Goal: Transaction & Acquisition: Purchase product/service

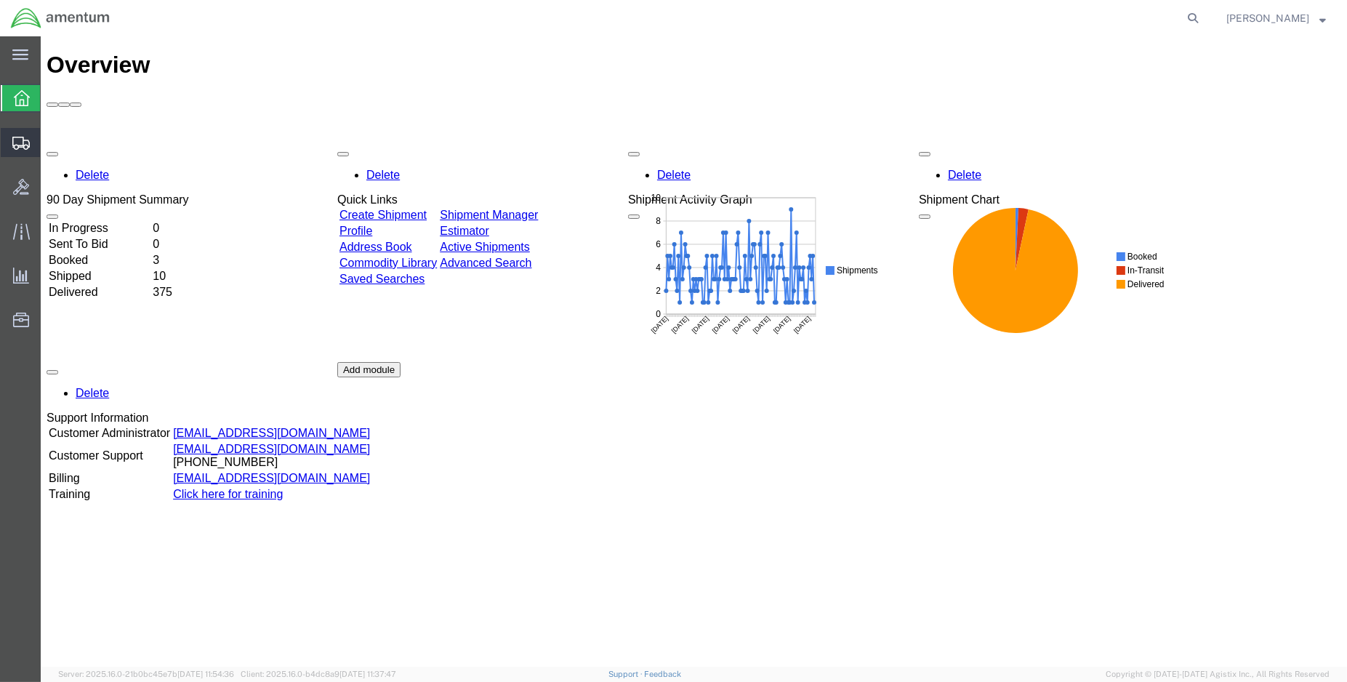
click at [0, 0] on span "Create Shipment" at bounding box center [0, 0] width 0 height 0
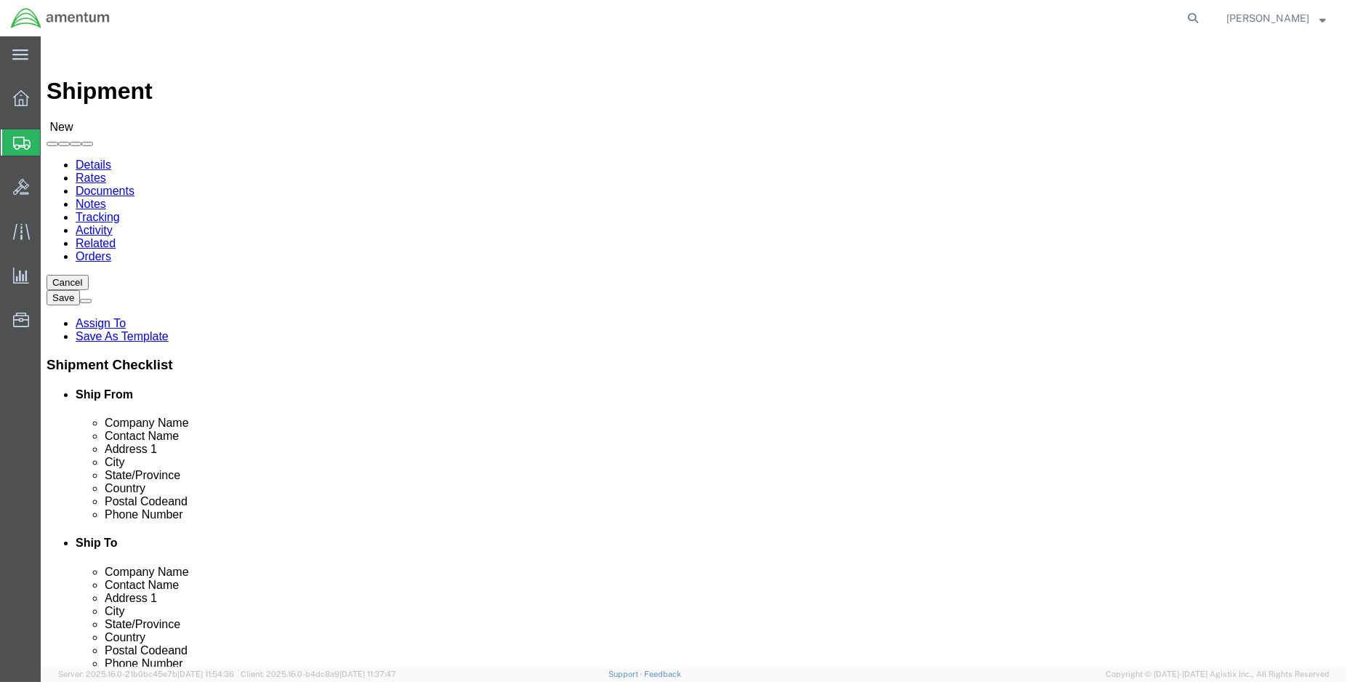
select select
select select "MYPROFILE"
select select "LA"
type input "emi"
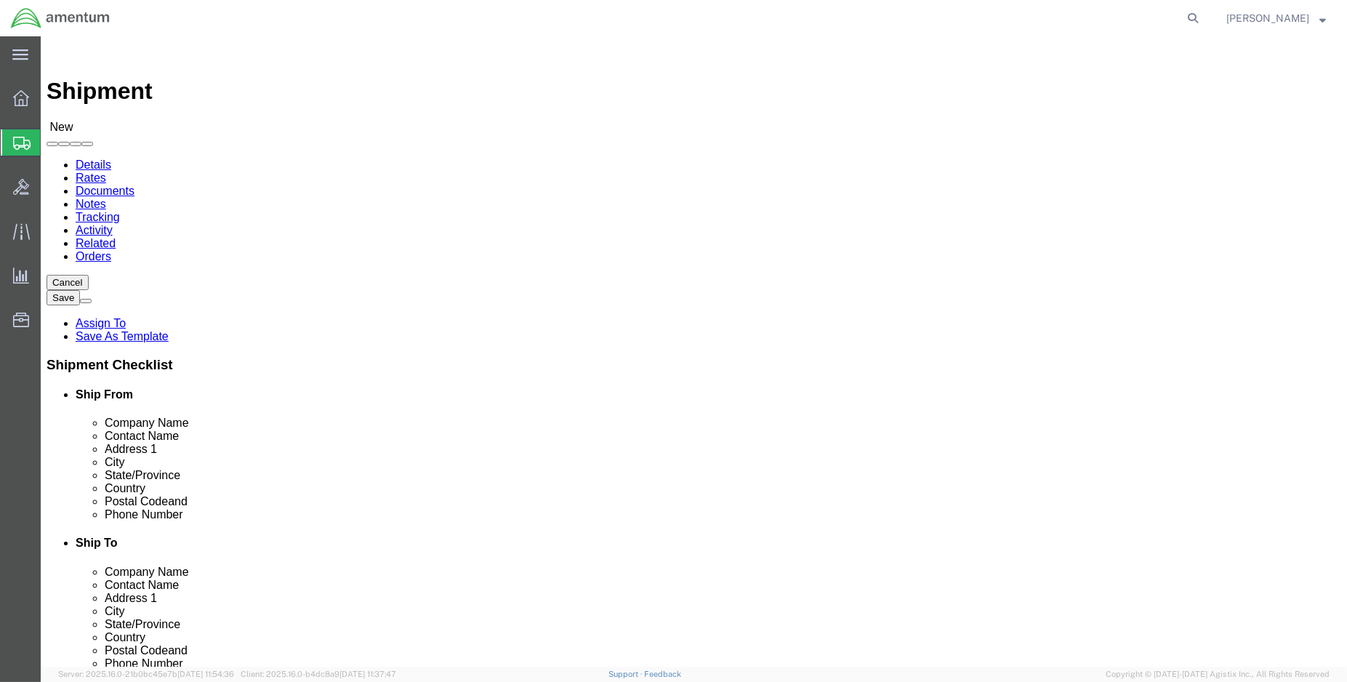
select select "49931"
select select "FL"
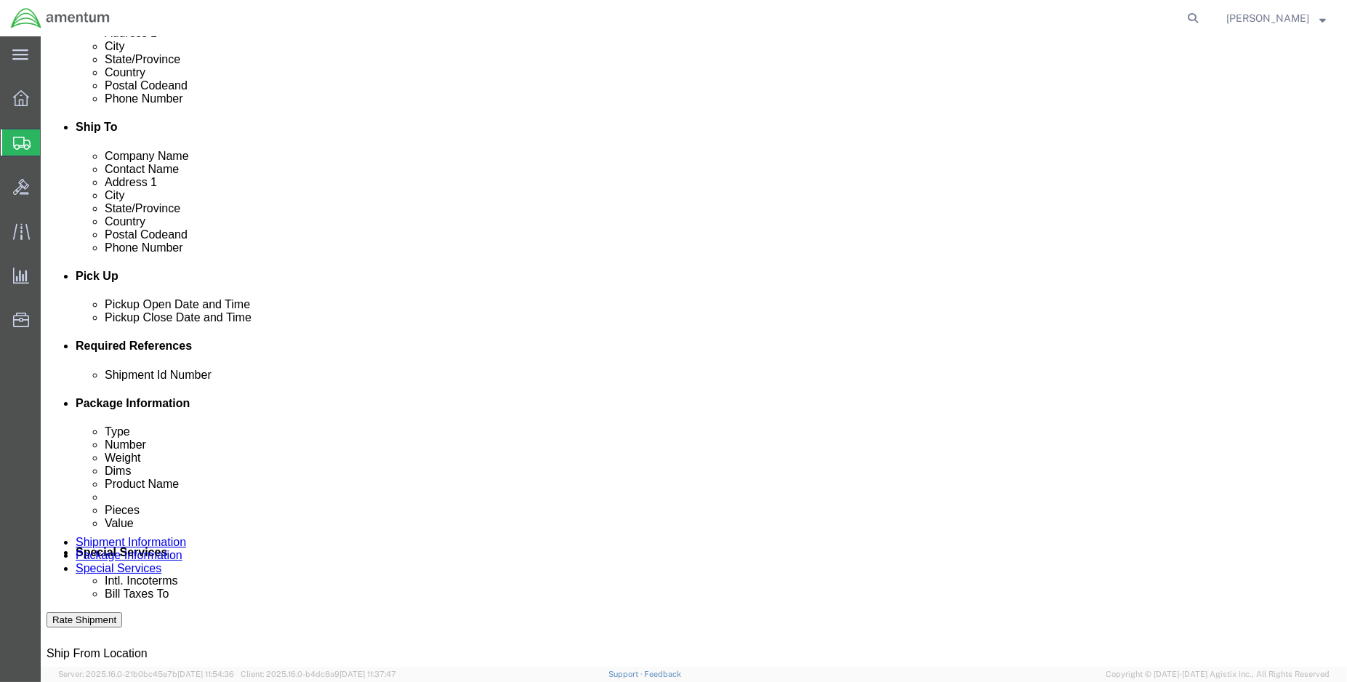
scroll to position [484, 0]
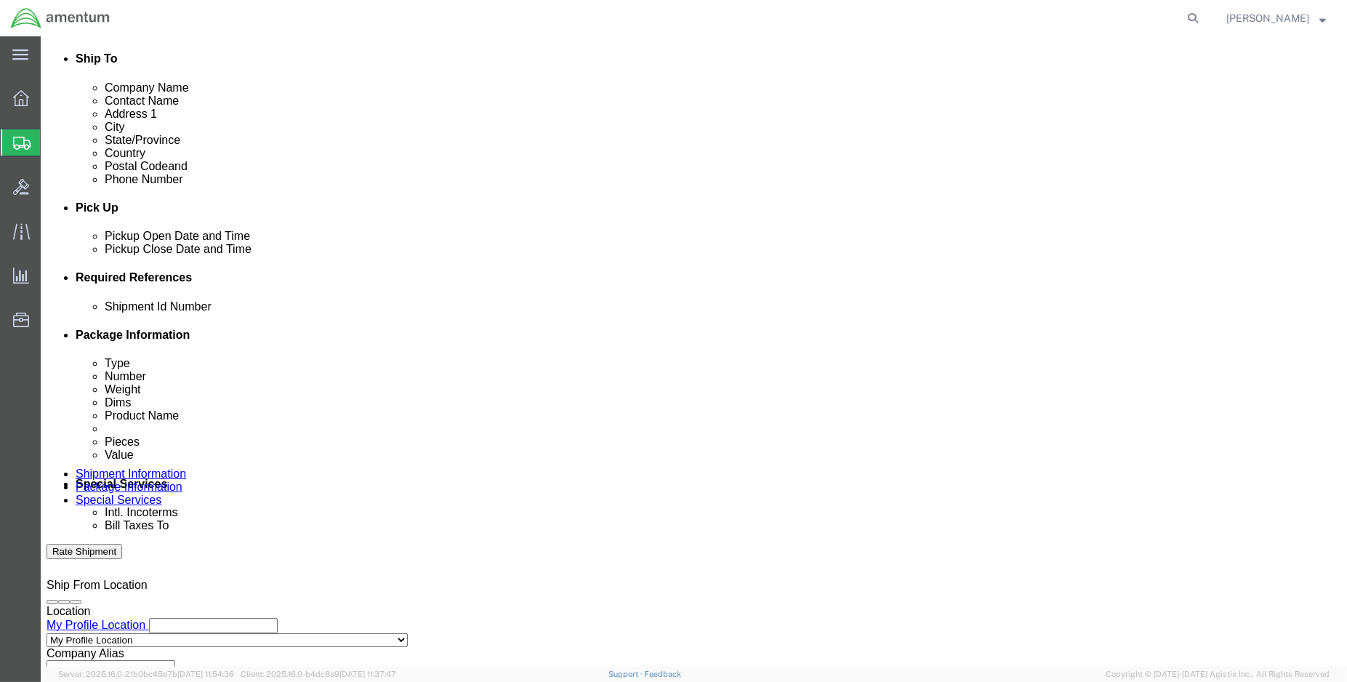
click div "[DATE] 2:00 PM"
type input "3:00 PM"
click button "Apply"
click button "Add reference"
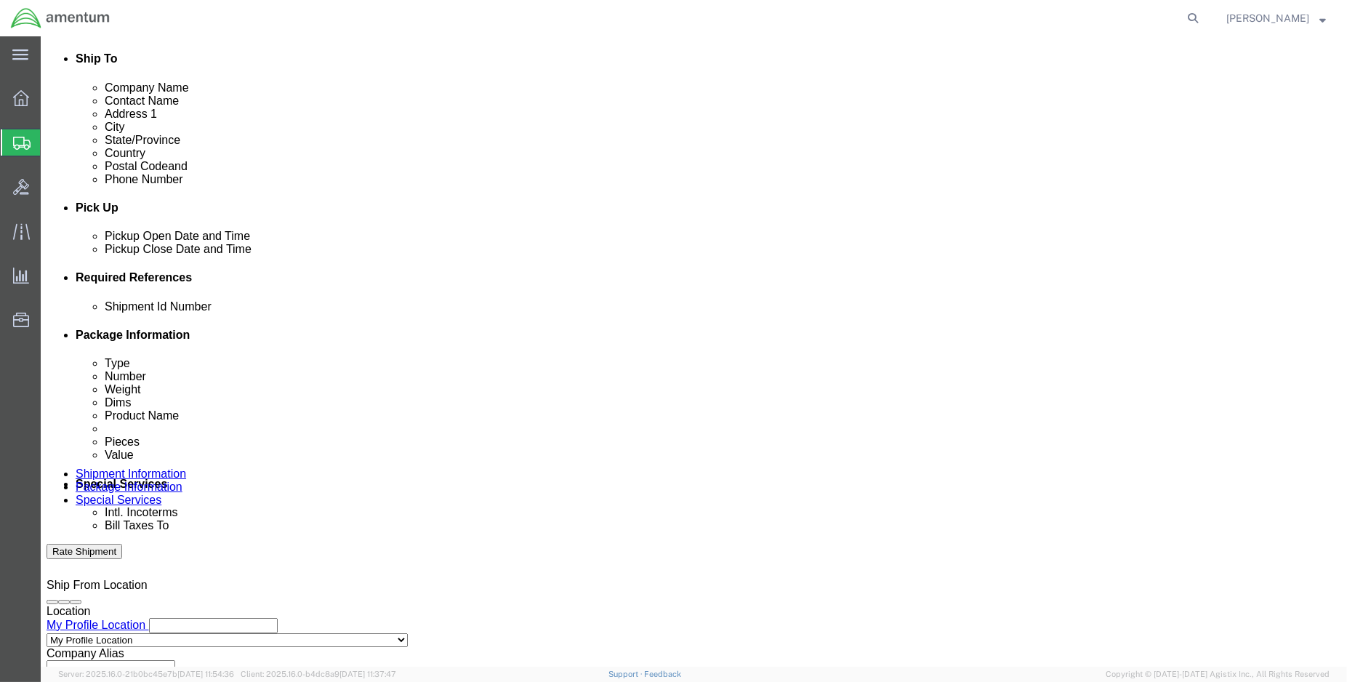
click button "Add reference"
click input "text"
type input "ENO shipment:"
select select "DEPT"
type input "CBP"
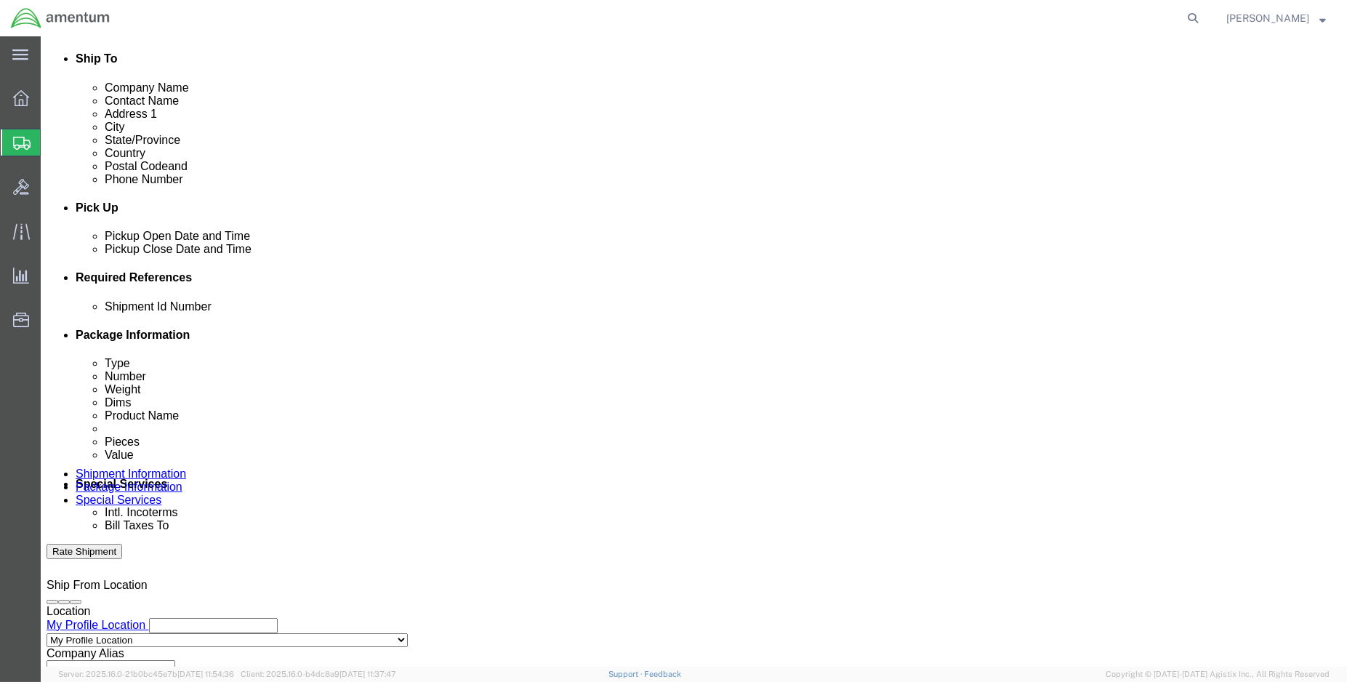
select select "CUSTREF"
type input "EMI usage: 324467"
select select "PROJNUM"
paste input "6118.03.03.2219.000.ENO.0000"
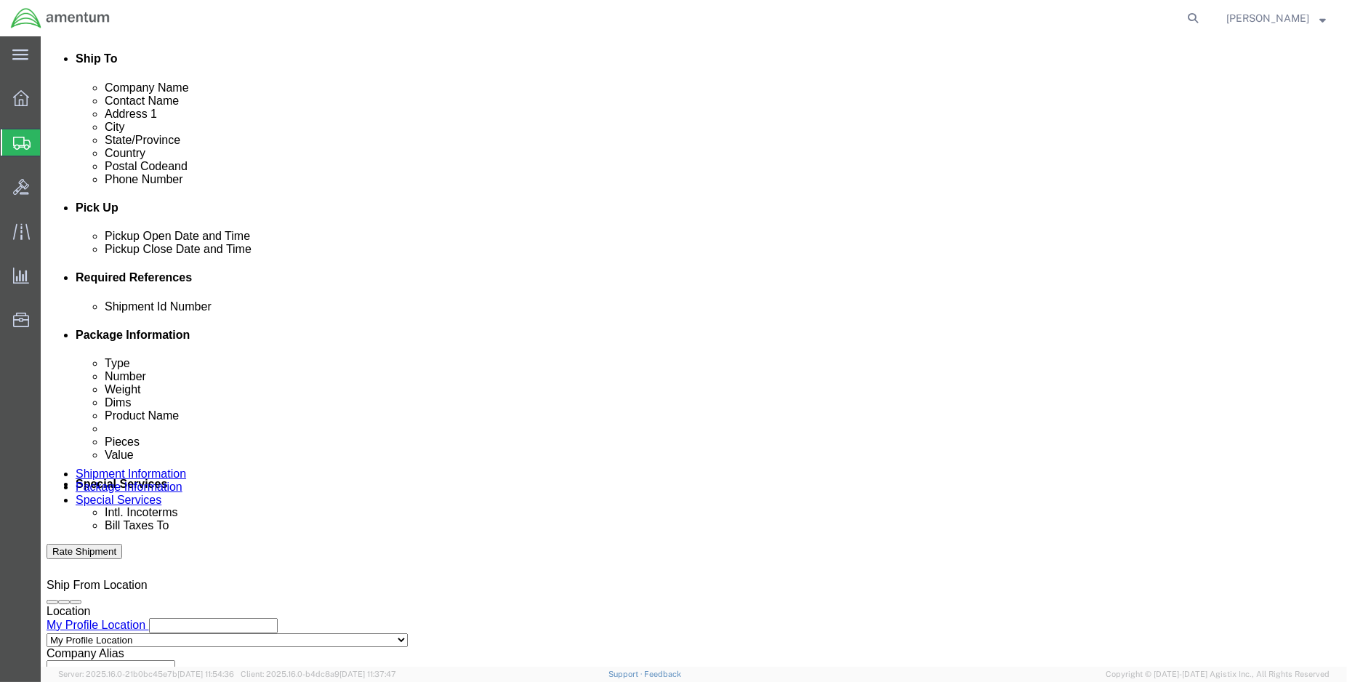
type input "6118.03.03.2219.000.ENO.0000"
click input "ENO shipment:"
click div "Shipment Id Number ENO shipment: Select Account Type Activity ID Airline Appoin…"
type input "ENO shipment: 94520"
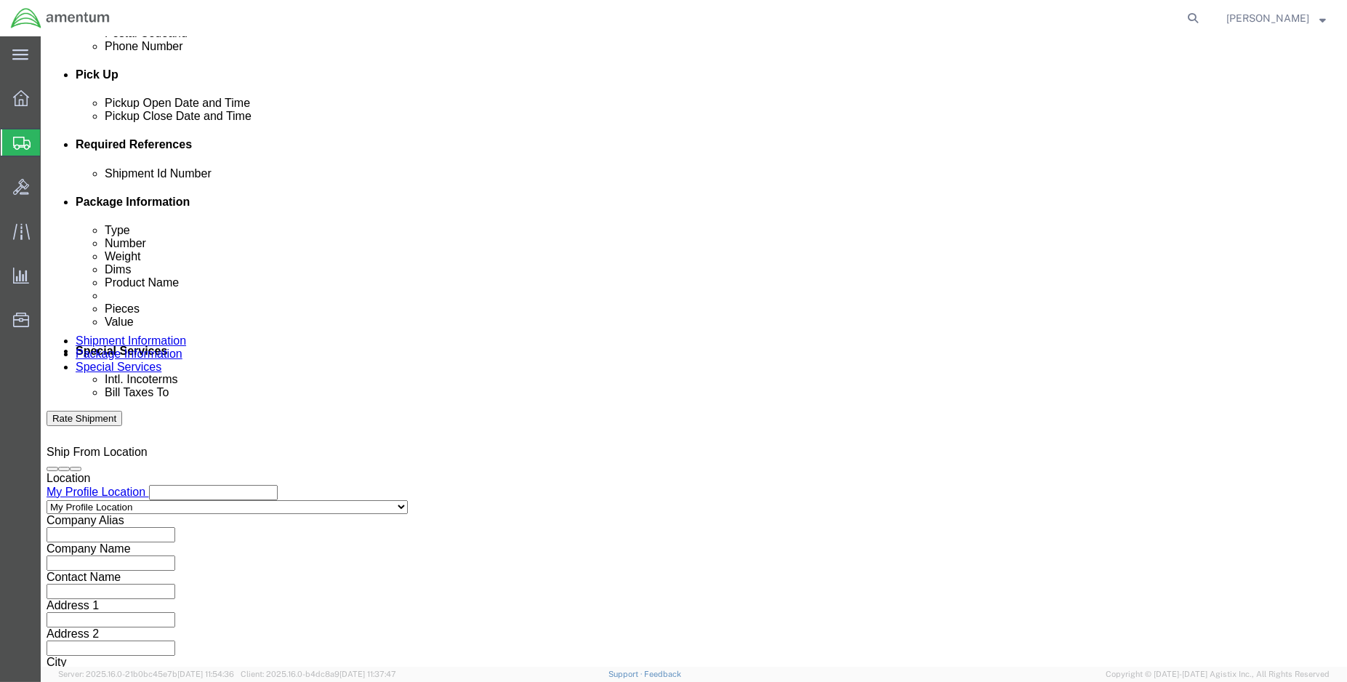
scroll to position [645, 0]
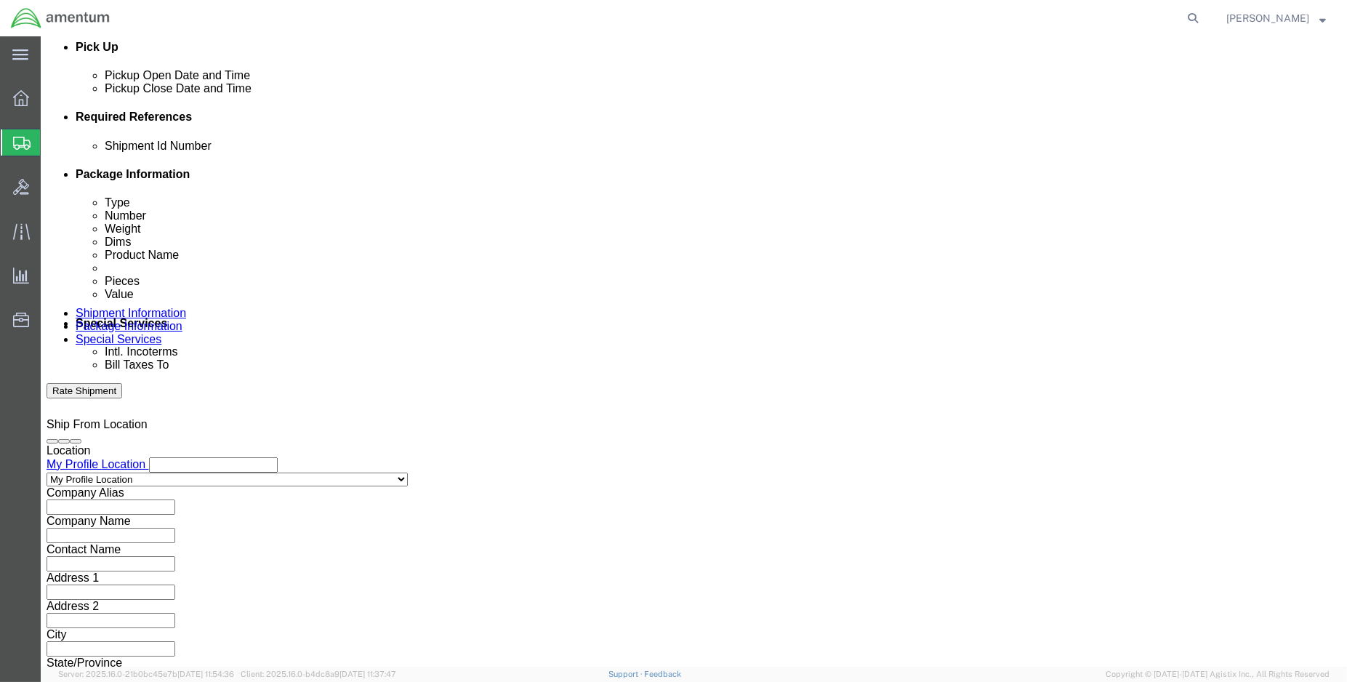
click button "Continue"
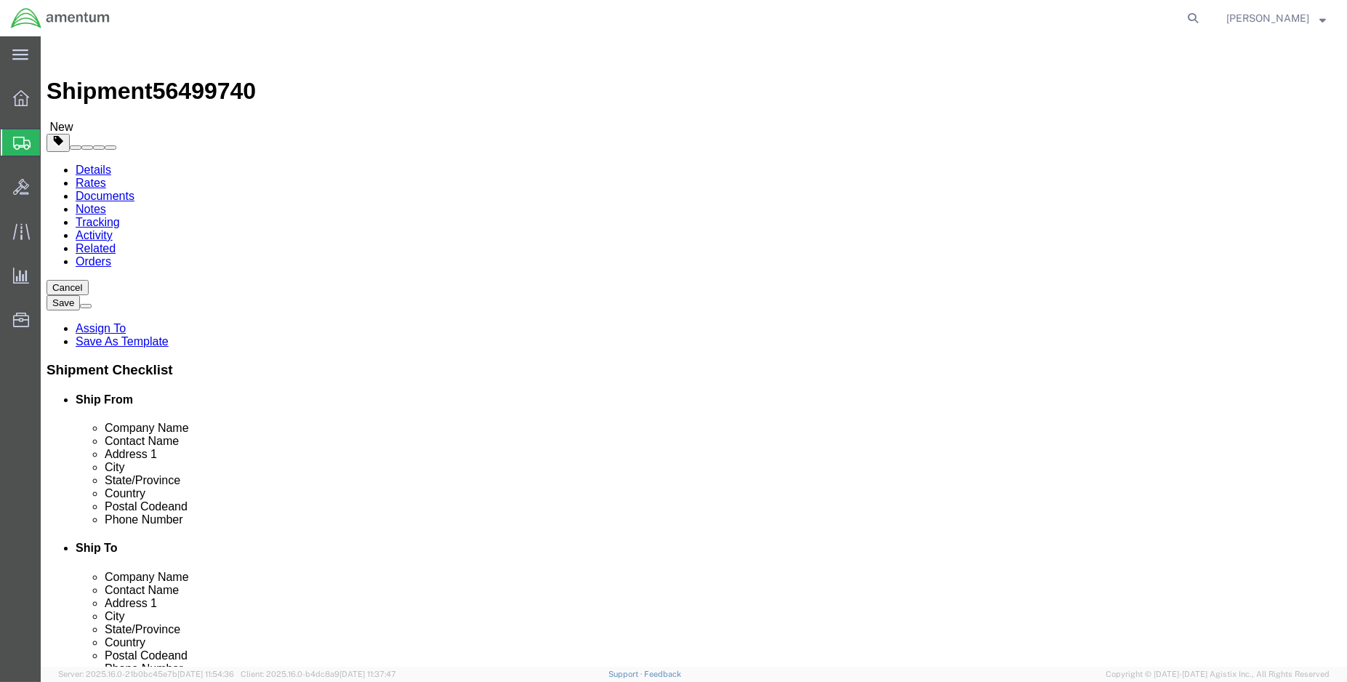
click select "Select BCK Boxes Bale(s) Basket(s) Bolt(s) Bottle(s) Buckets Bulk Bundle(s) Can…"
select select "SBX"
click select "Select BCK Boxes Bale(s) Basket(s) Bolt(s) Bottle(s) Buckets Bulk Bundle(s) Can…"
type input "12.25"
type input "11.00"
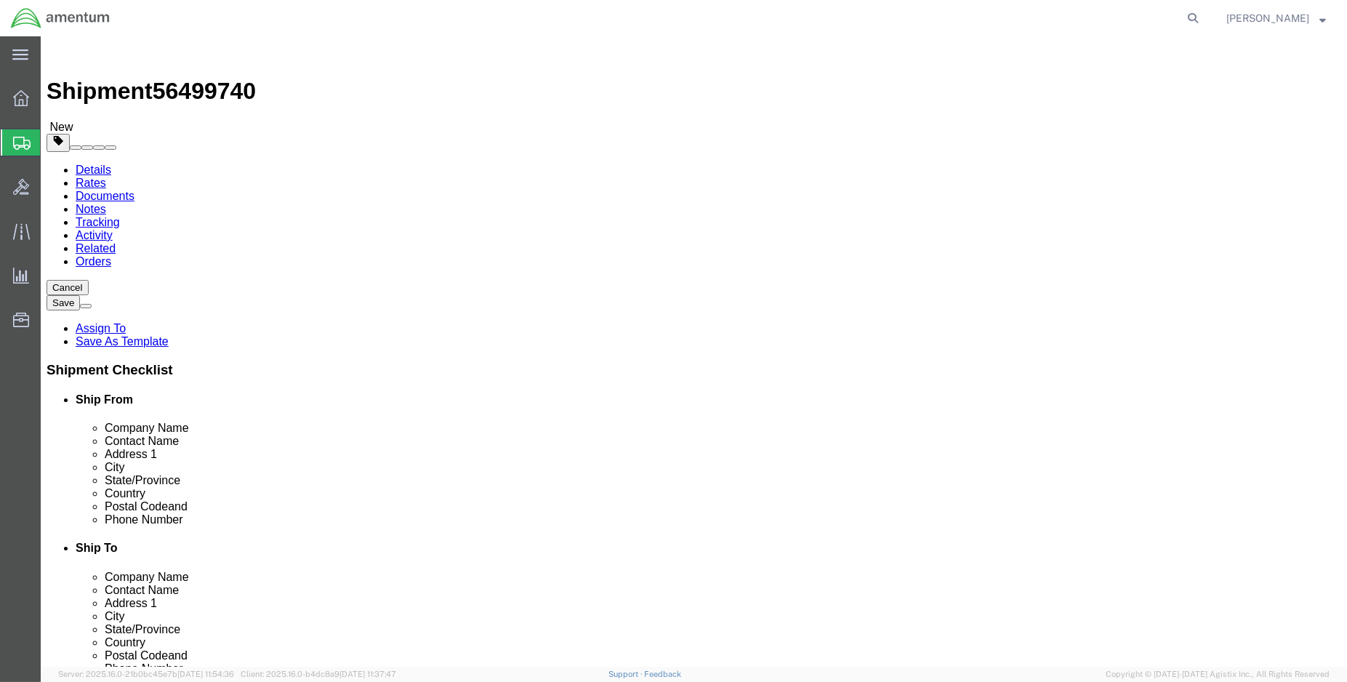
type input "1.50"
drag, startPoint x: 201, startPoint y: 337, endPoint x: 171, endPoint y: 336, distance: 30.5
click div "Weight 0.00 Select kgs lbs Ship. t°"
type input "1.00"
click link "Add Content"
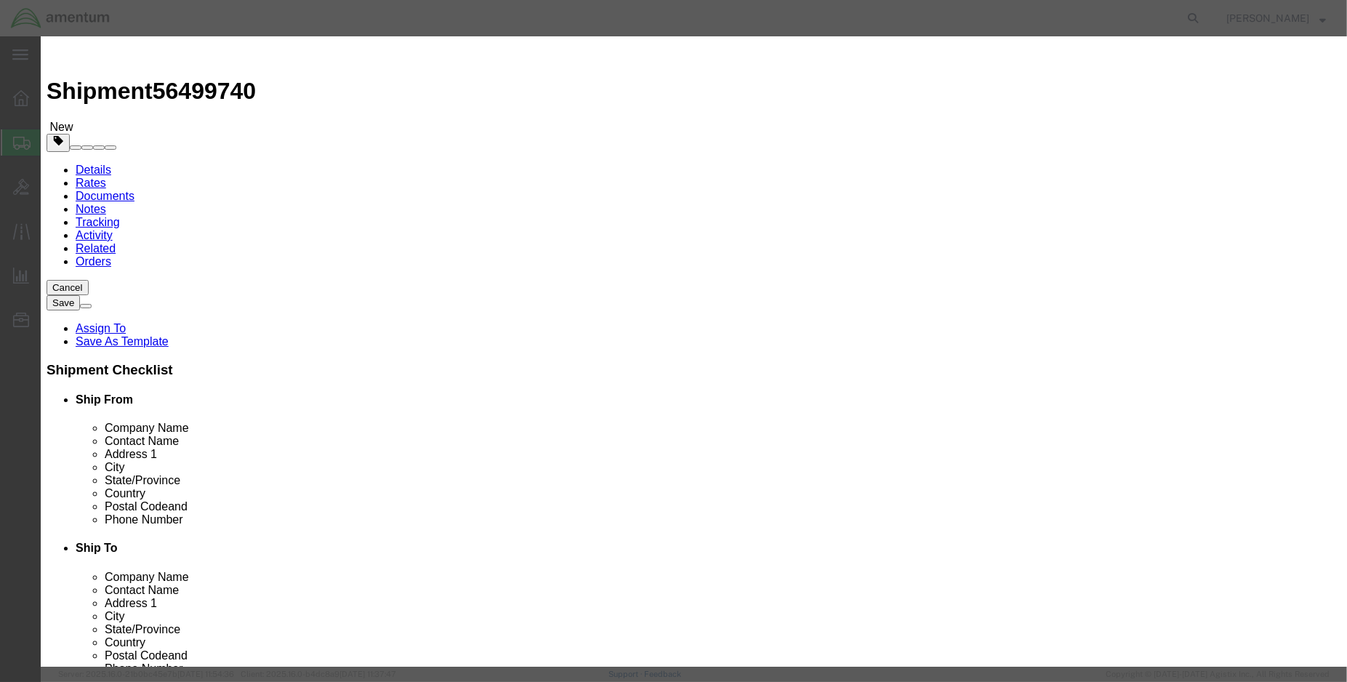
click input "text"
click input "VALVE-DRAIN (PN: CCA-4850"
type input "VALVE-DRAIN (PN: CCA-4850)"
type input "1.00"
type input "100.00"
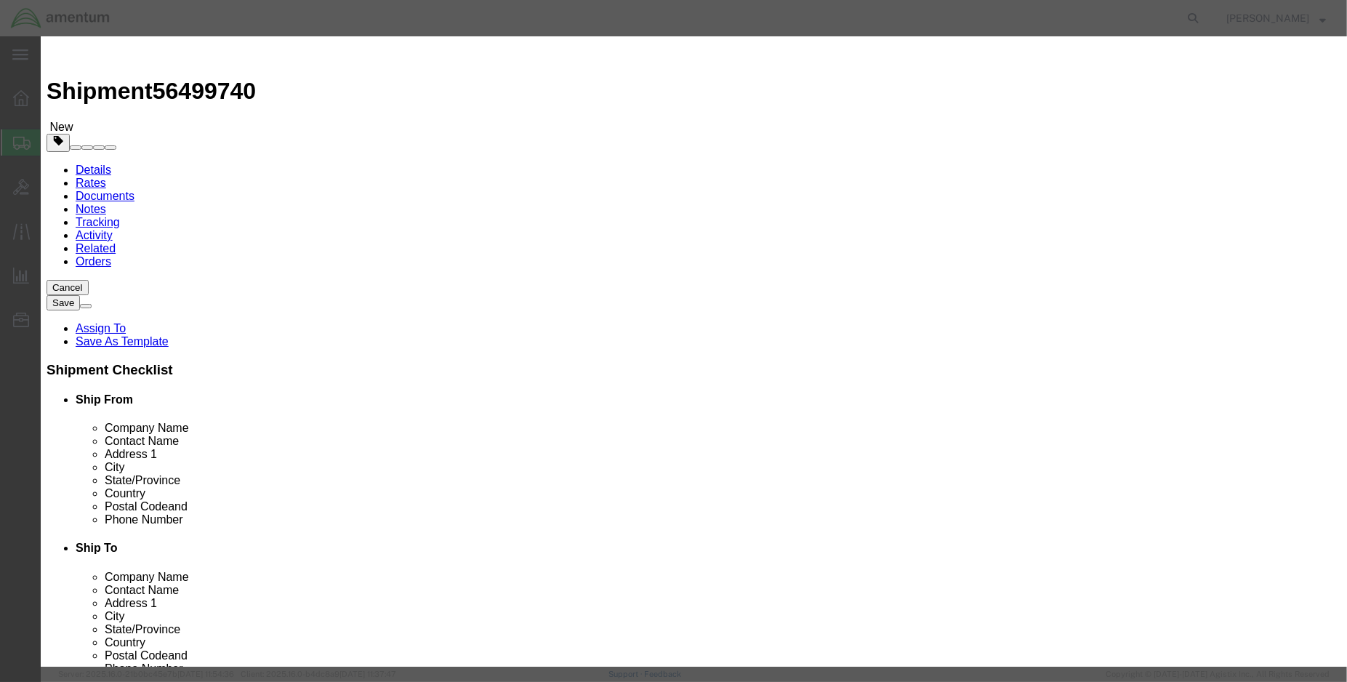
click button "Save & Close"
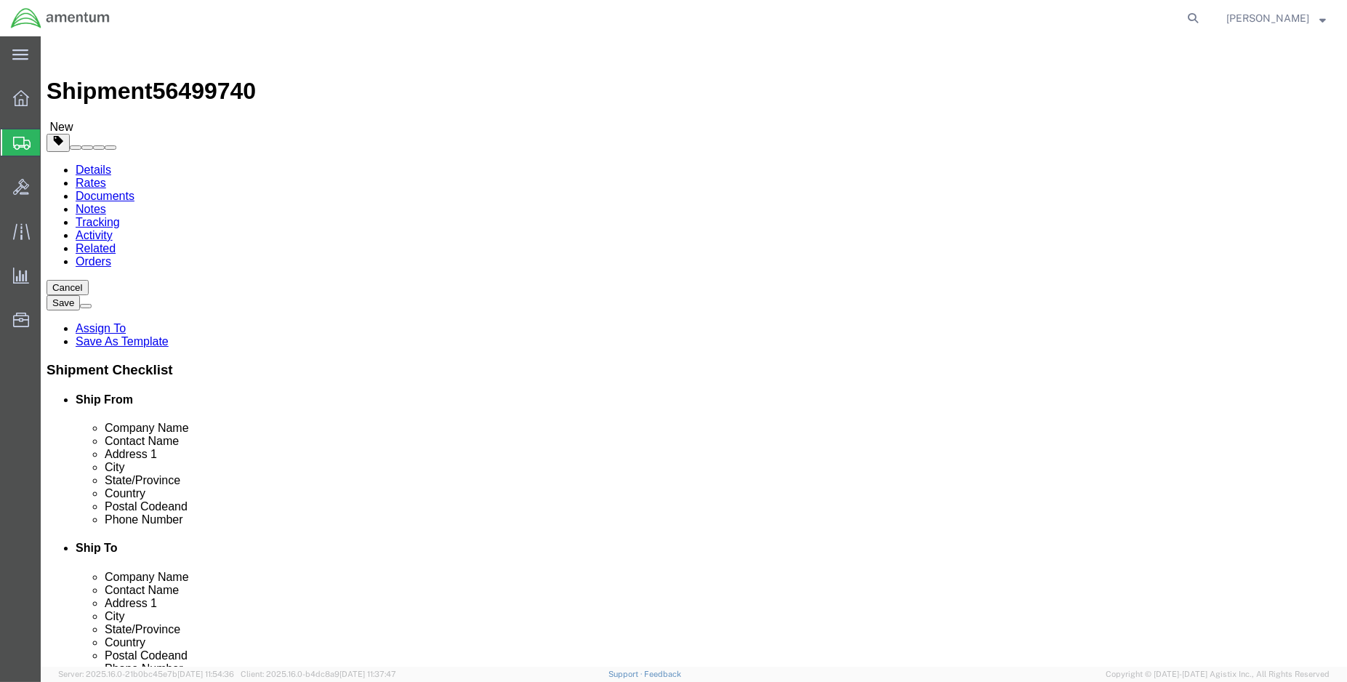
click button "Rate Shipment"
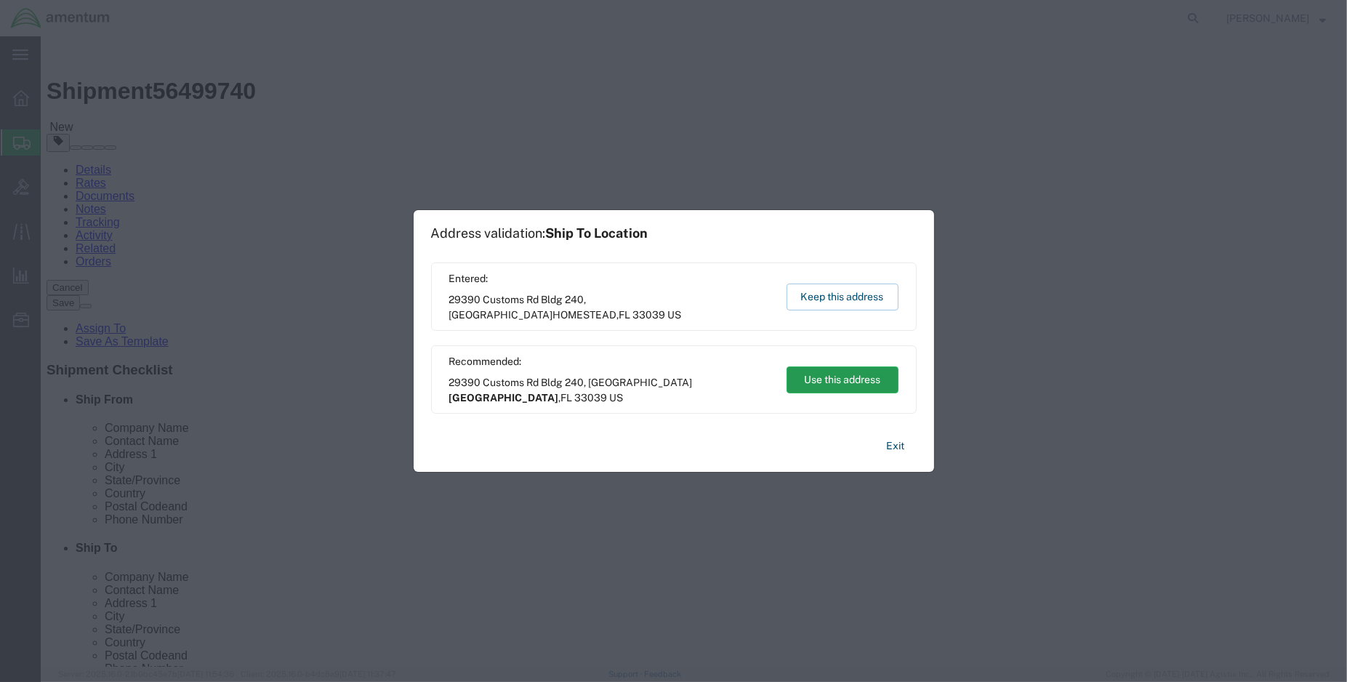
click at [863, 376] on button "Use this address" at bounding box center [842, 379] width 112 height 27
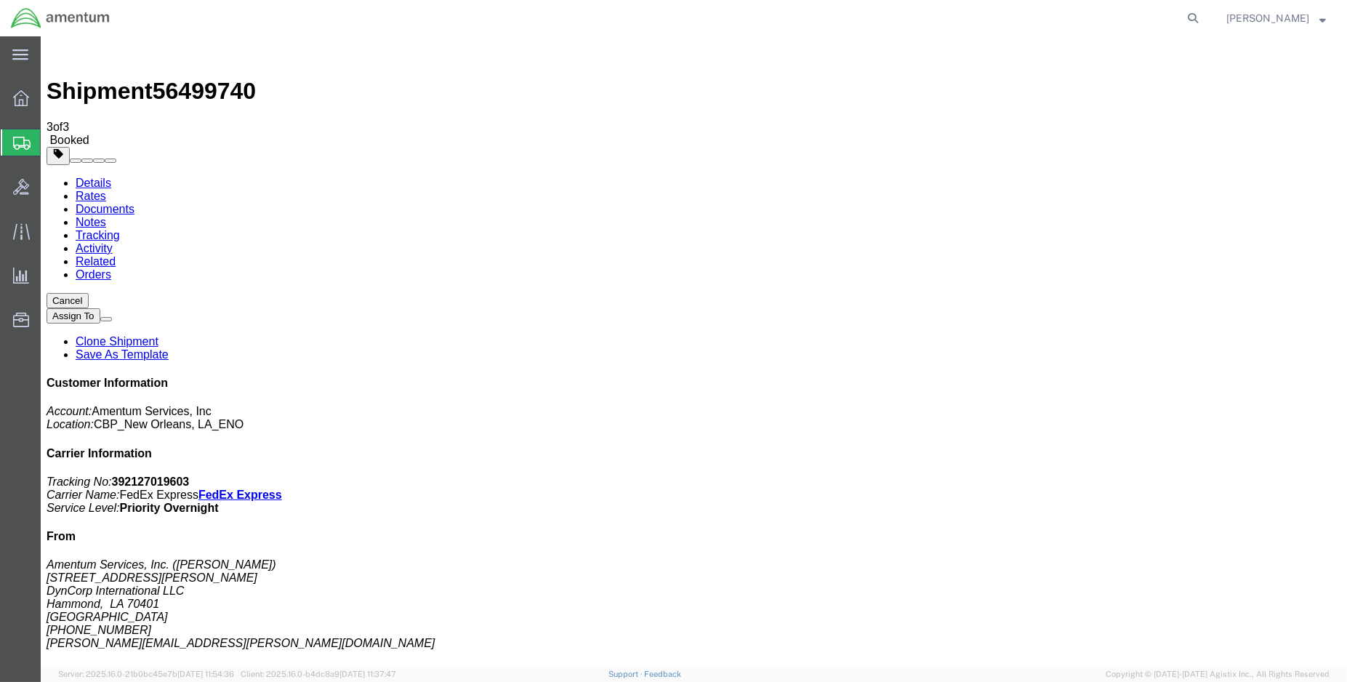
drag, startPoint x: 182, startPoint y: 262, endPoint x: 248, endPoint y: 273, distance: 67.0
click at [97, 177] on link "Details" at bounding box center [94, 183] width 36 height 12
click link "Schedule pickup request"
click at [0, 0] on span "Create Shipment" at bounding box center [0, 0] width 0 height 0
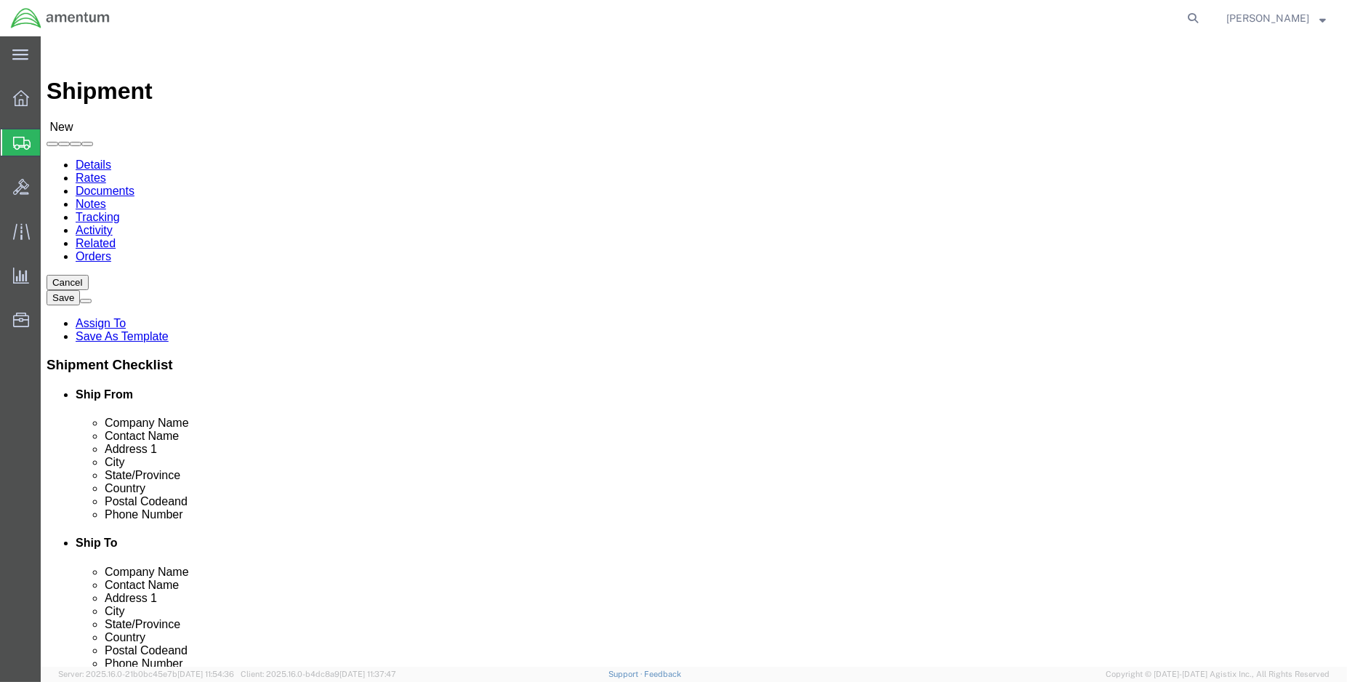
select select "MYPROFILE"
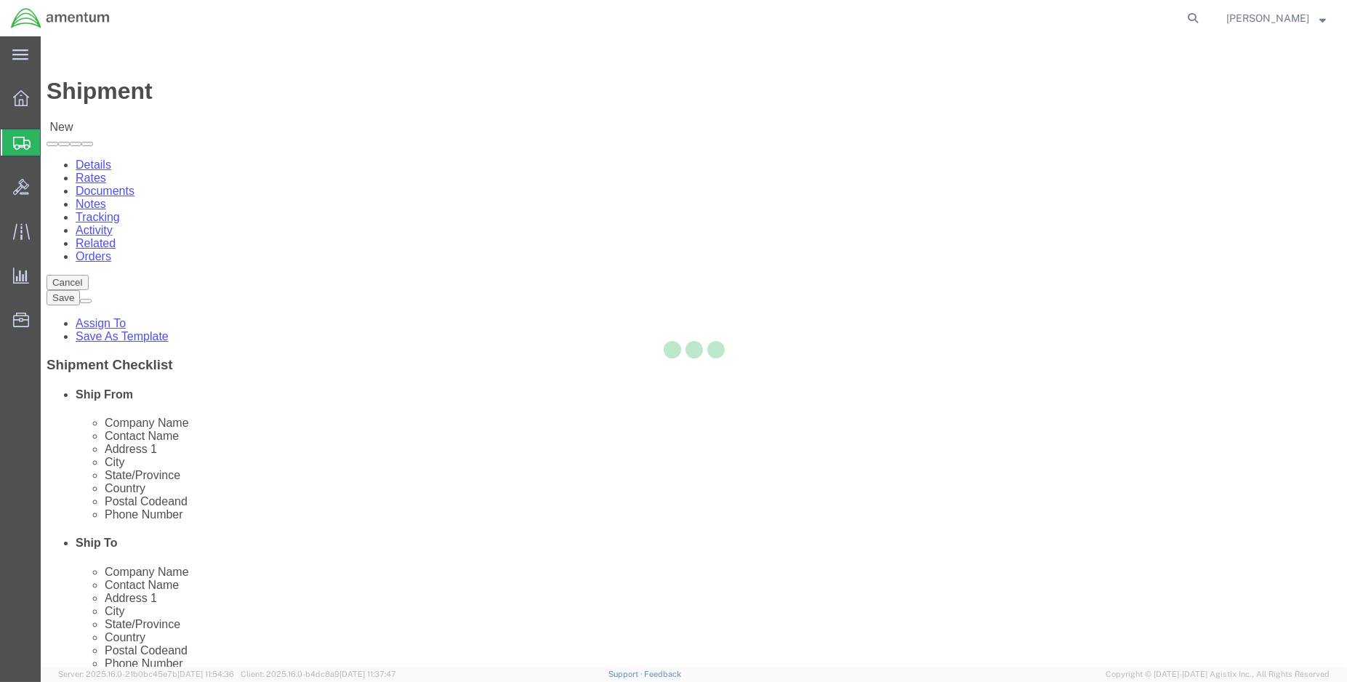
click at [818, 256] on div at bounding box center [694, 351] width 1306 height 630
select select "LA"
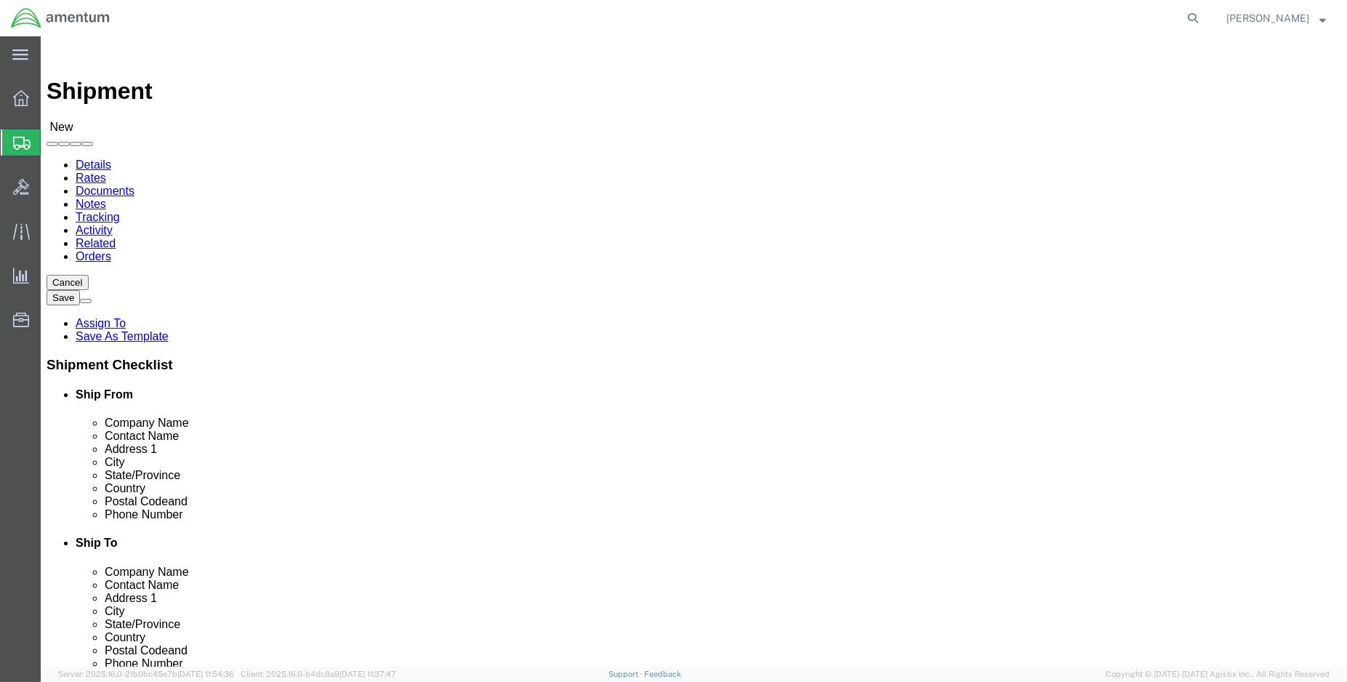
type input "mca"
select select "49941"
select select "[GEOGRAPHIC_DATA]"
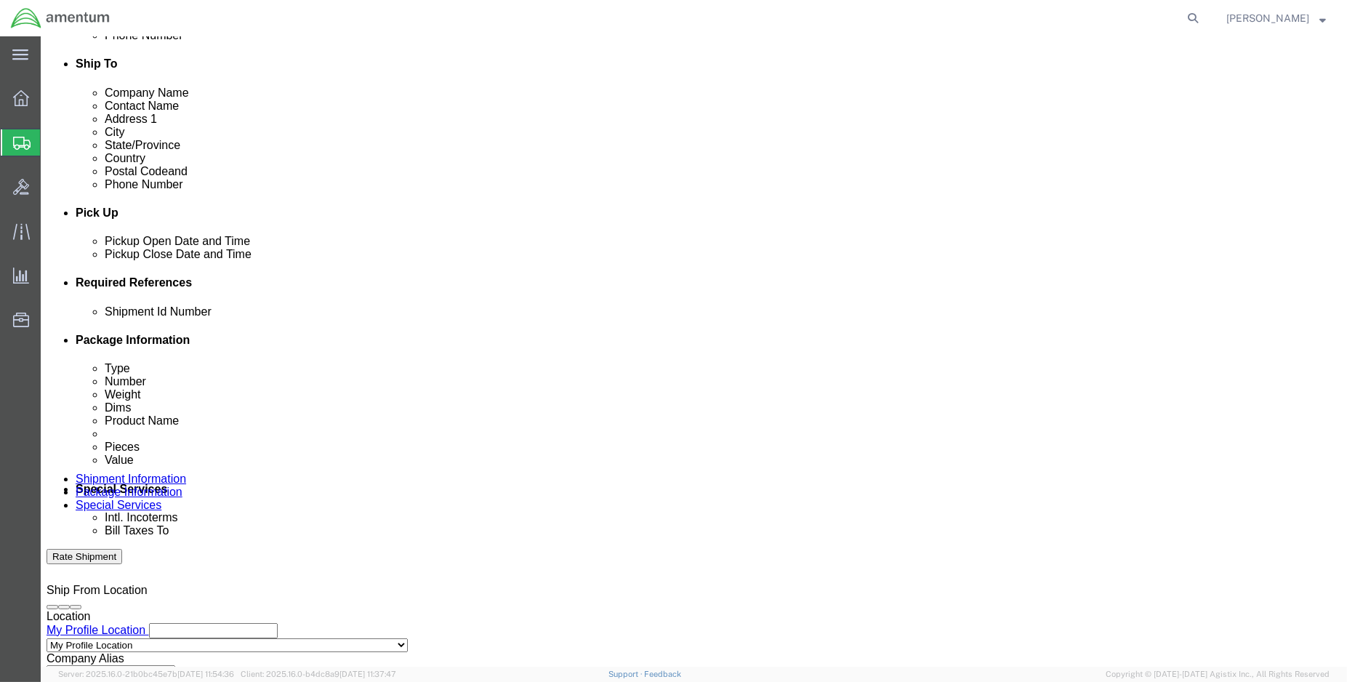
scroll to position [484, 0]
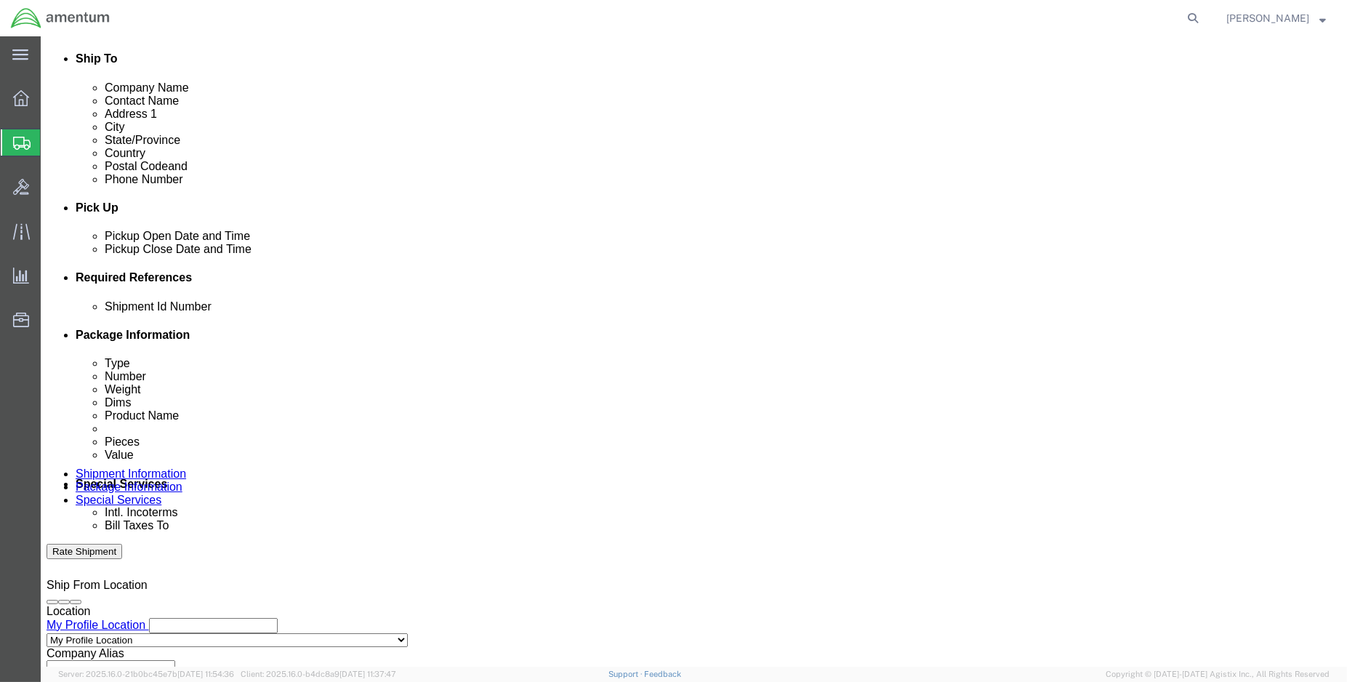
click div "[DATE] 2:00 PM"
type input "3:00 PM"
click button "Apply"
click button "Add reference"
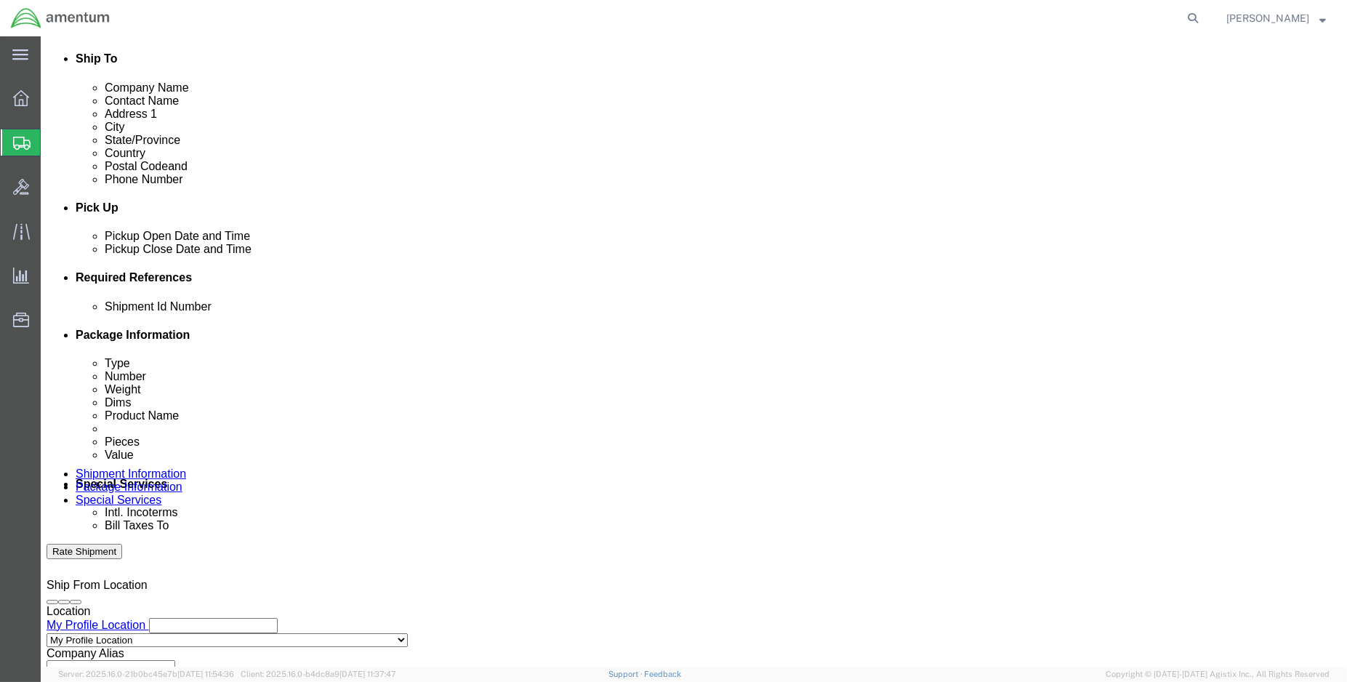
click button "Add reference"
click input "text"
type input "s"
type input "Shipment:"
click select "Select Account Type Activity ID Airline Appointment Number ASN Batch Request # …"
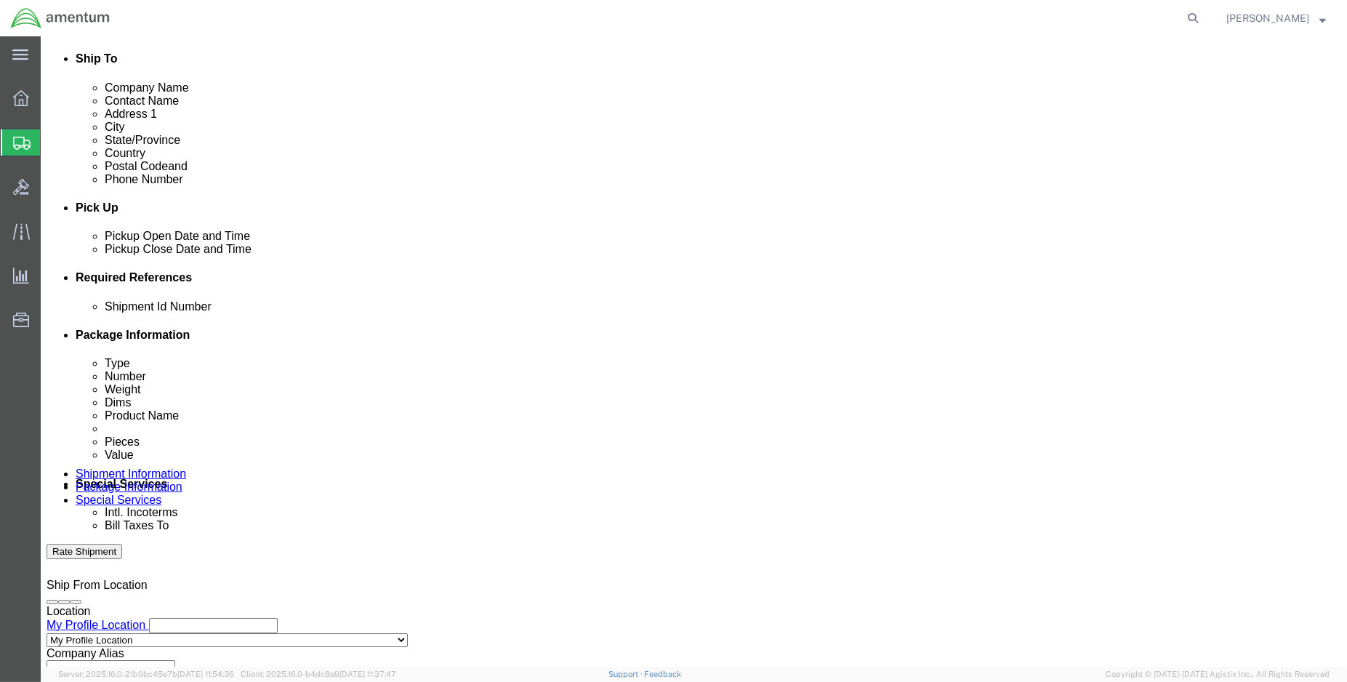
select select "DEPT"
click select "Select Account Type Activity ID Airline Appointment Number ASN Batch Request # …"
click input "Shipment:"
type input "ENO Shipment:"
click input "text"
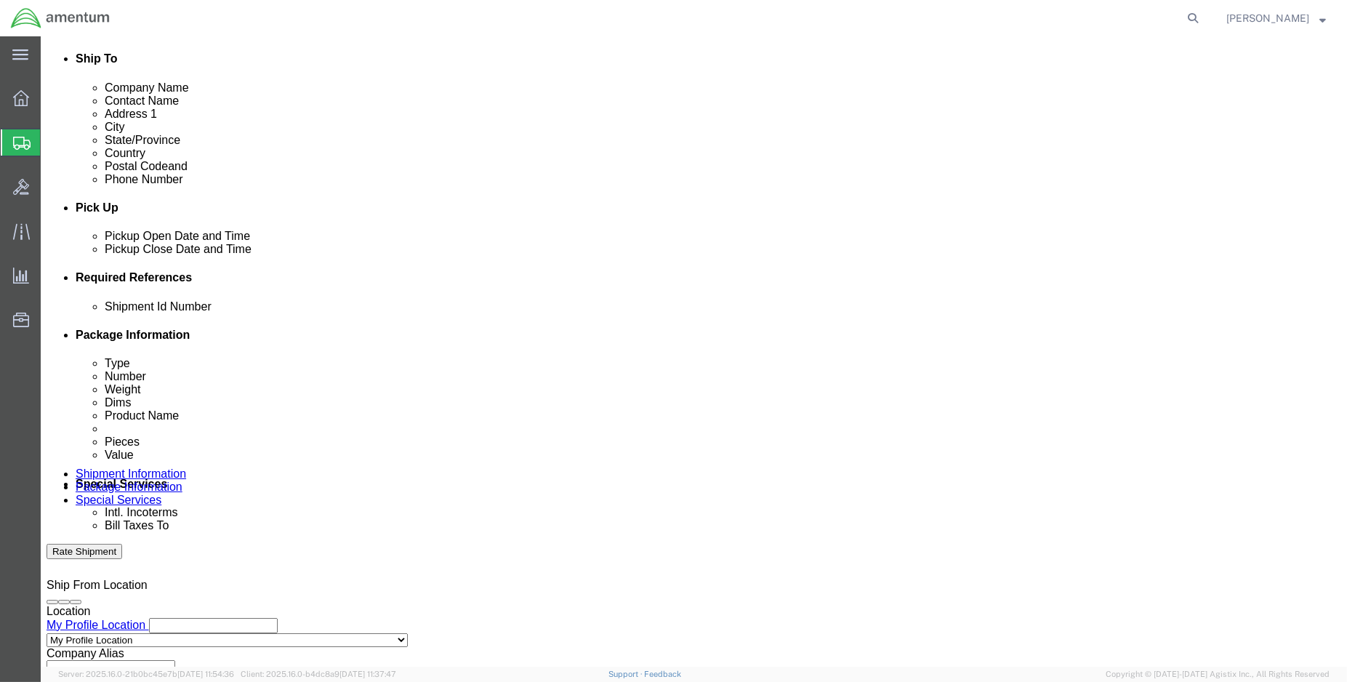
type input "CBP"
select select "CUSTREF"
type input "MCA usage: 324482"
select select "PROJNUM"
paste input "6118.03.03.2219.000.ENO.0000"
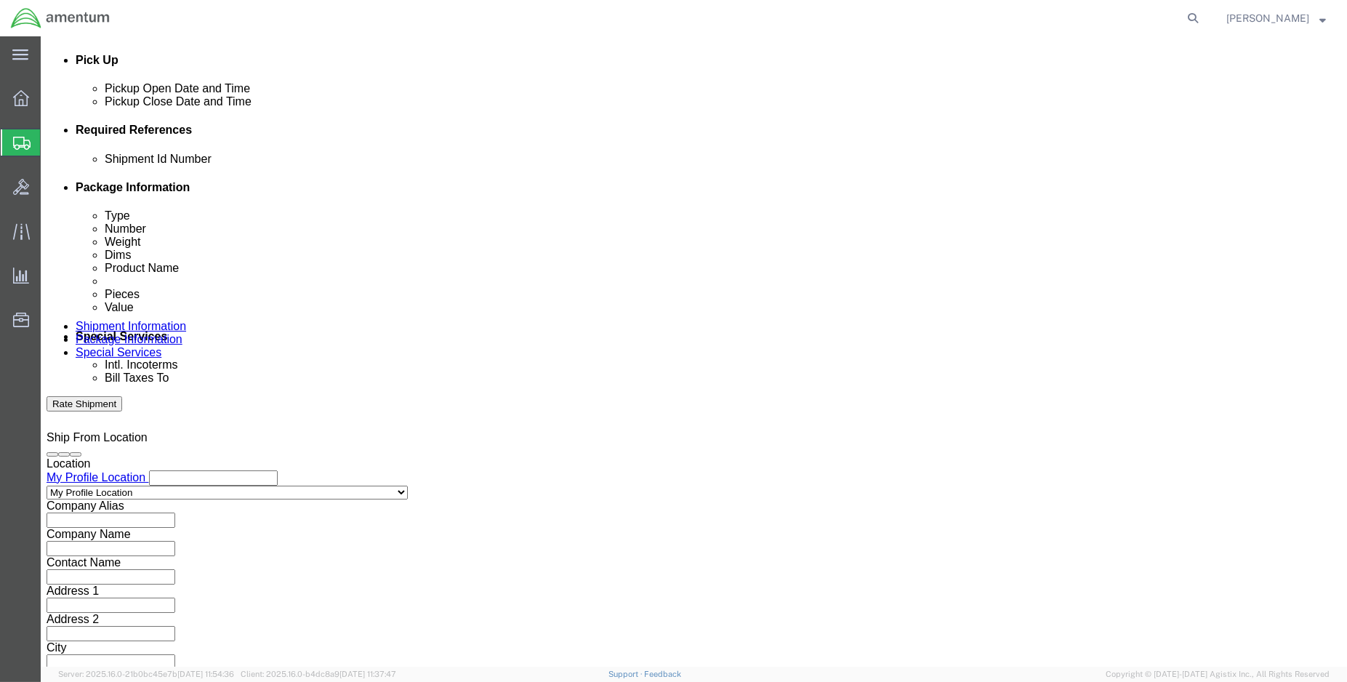
scroll to position [645, 0]
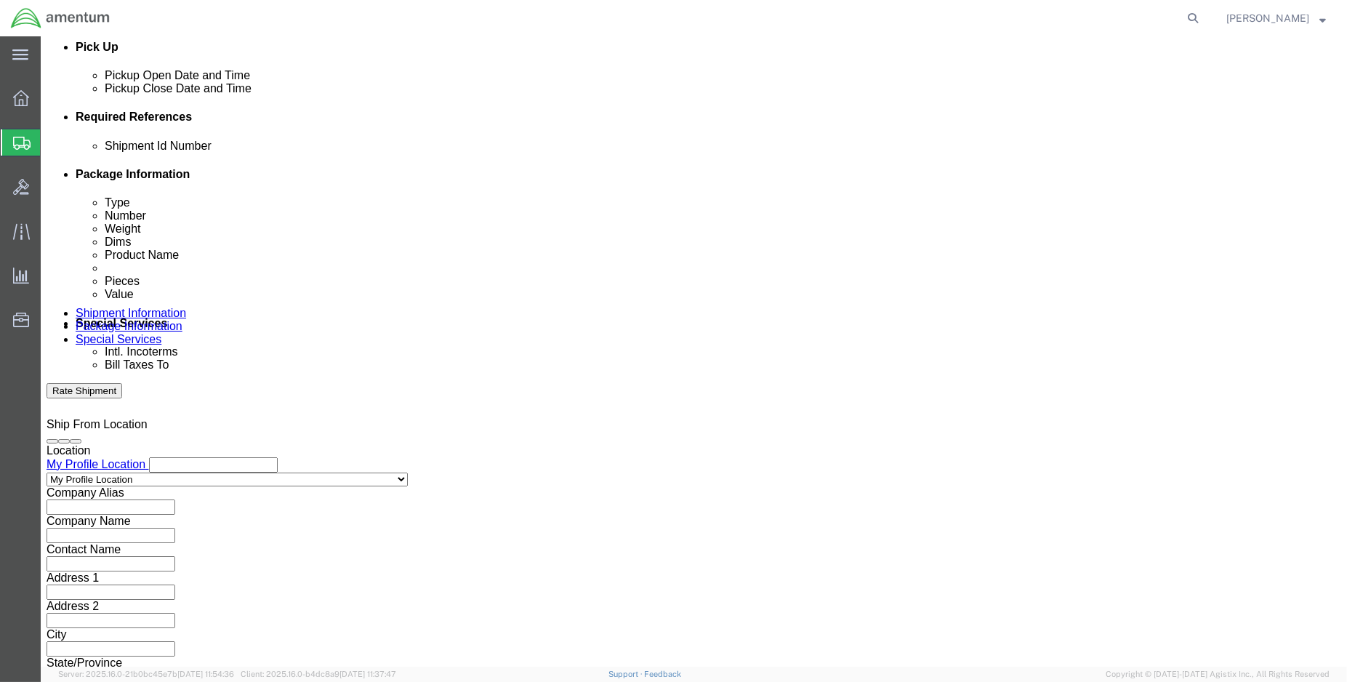
type input "6118.03.03.2219.000.ENO.0000"
click button "Continue"
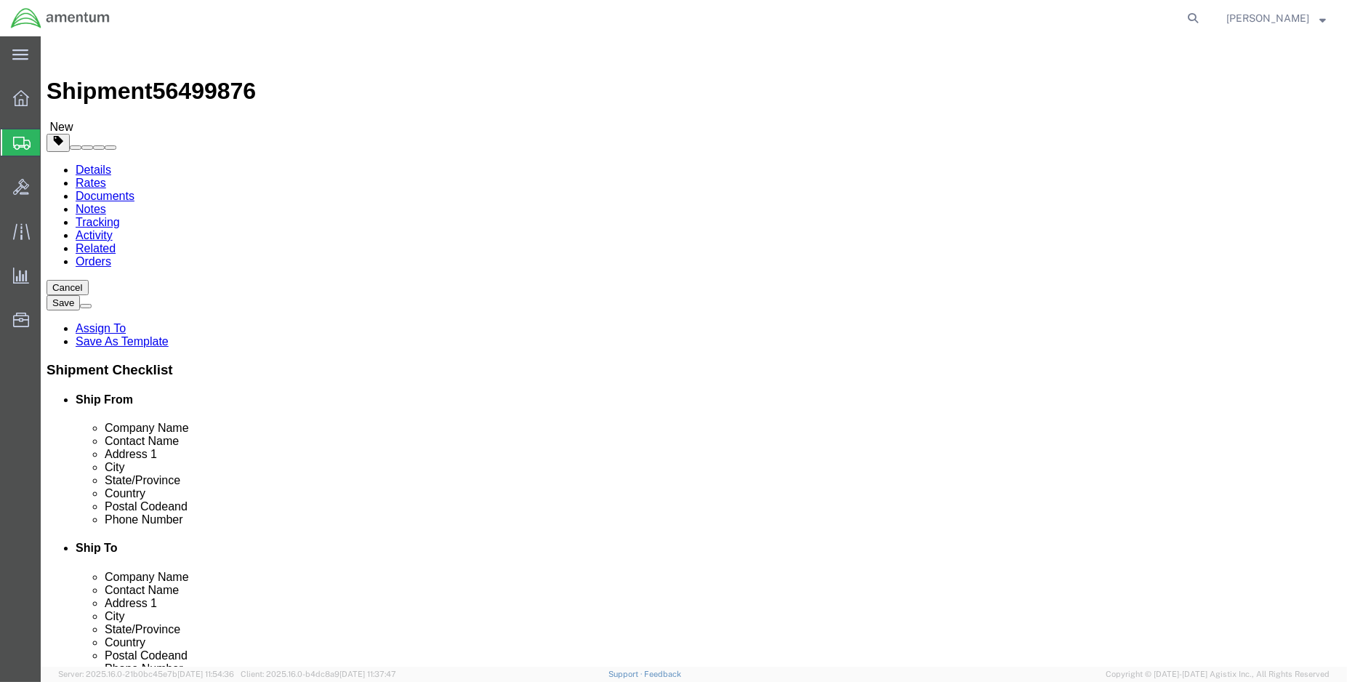
click select "Select BCK Boxes Bale(s) Basket(s) Bolt(s) Bottle(s) Buckets Bulk Bundle(s) Can…"
select select "SBX"
click select "Select BCK Boxes Bale(s) Basket(s) Bolt(s) Bottle(s) Buckets Bulk Bundle(s) Can…"
type input "12.25"
type input "11.00"
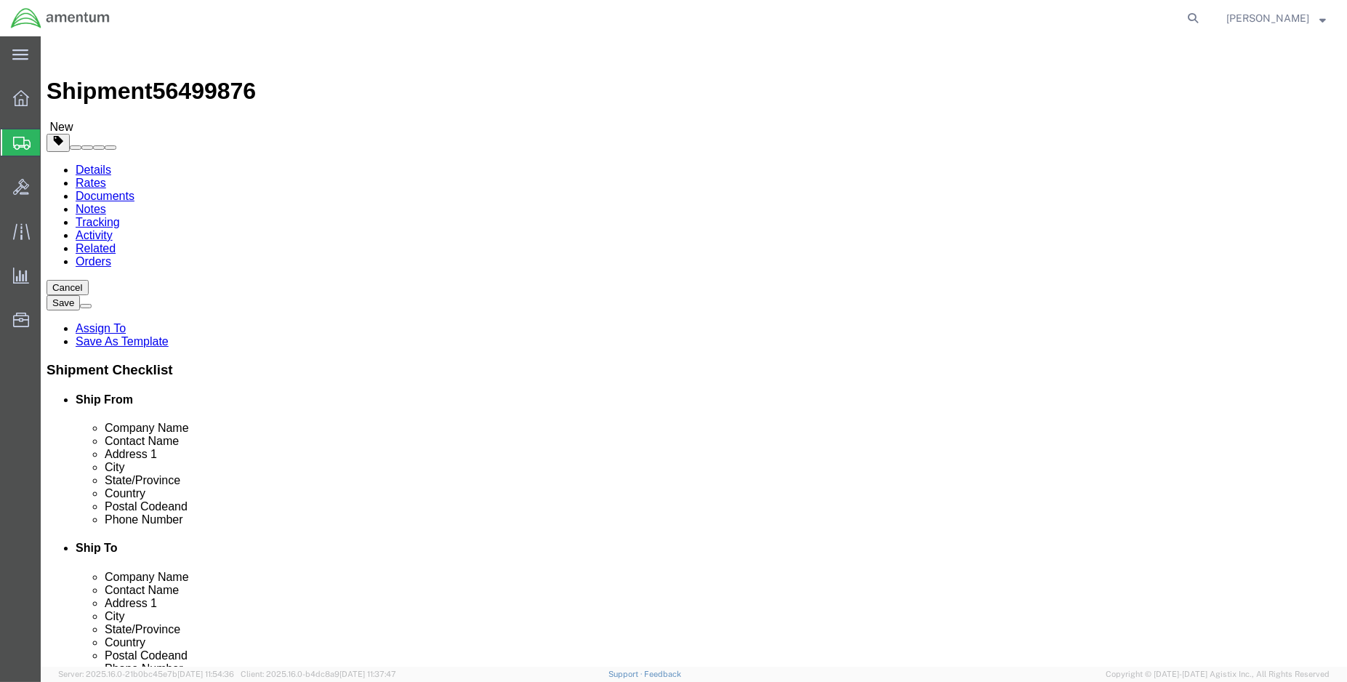
type input "1.50"
drag, startPoint x: 220, startPoint y: 334, endPoint x: 158, endPoint y: 335, distance: 62.5
click div "Weight Total weight of packages in pounds or kilograms 0.00 Select kgs lbs Ship…"
type input "1.00"
click link "Add Content"
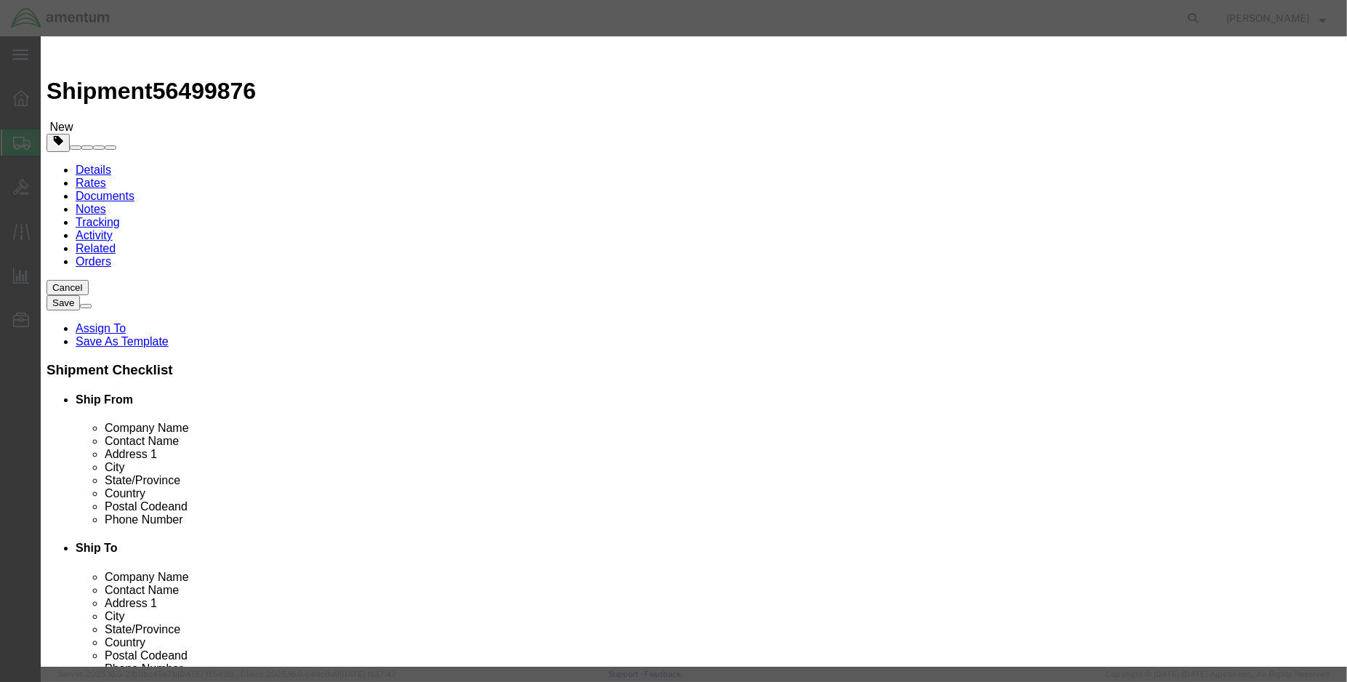
click input "text"
click input "ms35489-10"
click input "MS35489-10"
click input "Grommet (PN: MS35489-10"
type input "Grommet (PN: MS35489-10"
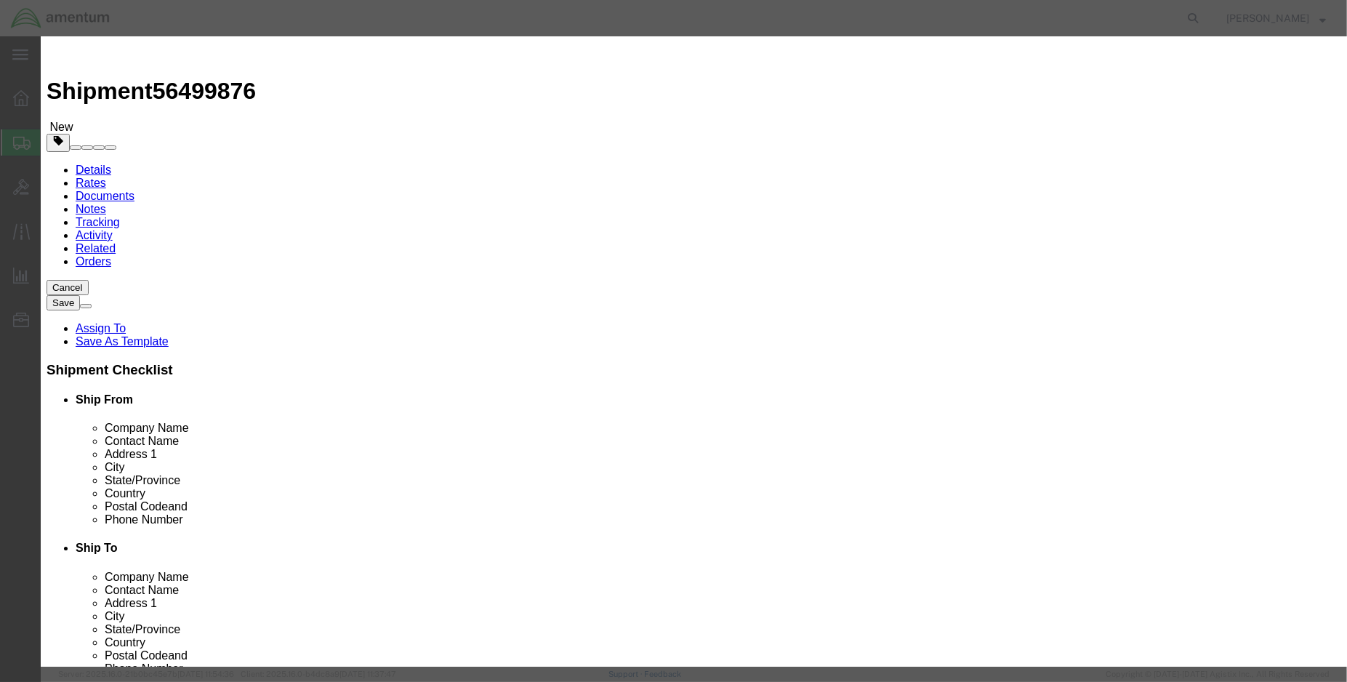
drag, startPoint x: 417, startPoint y: 133, endPoint x: 384, endPoint y: 145, distance: 34.7
click div "0"
type input "2.00"
click input "text"
type input "100.00"
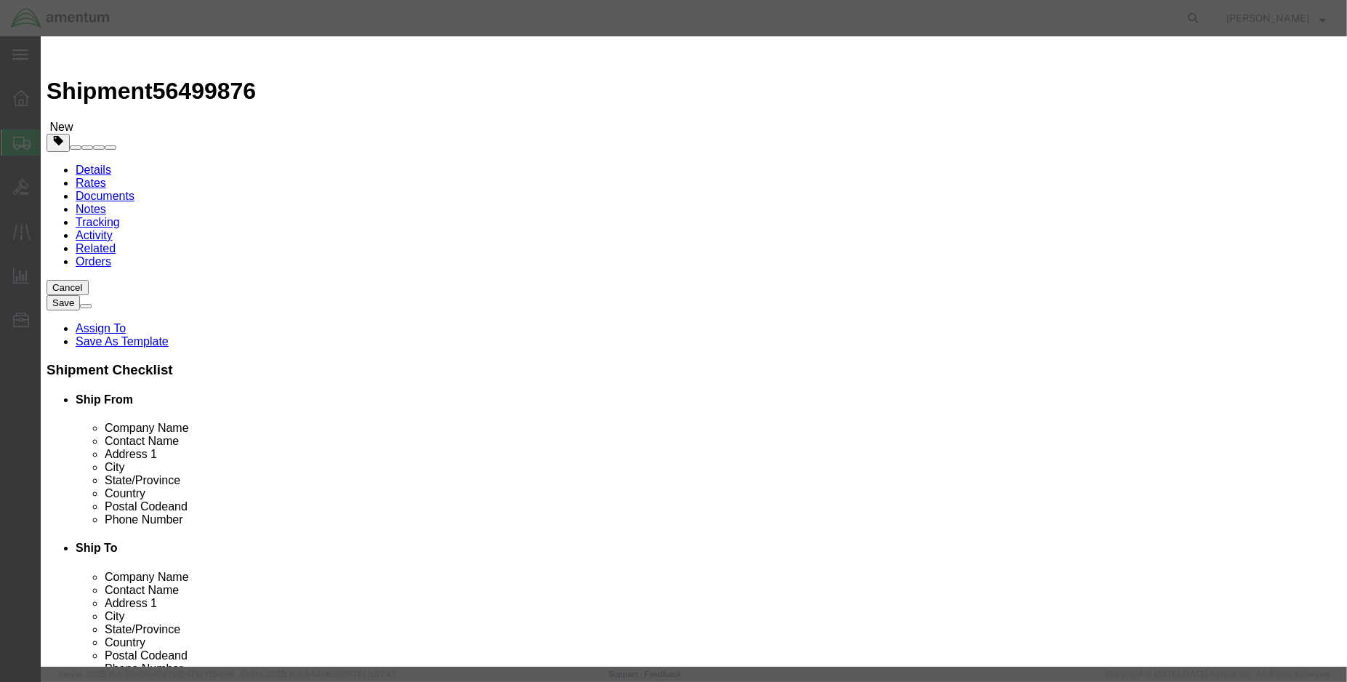
select select "USD"
click button "Save & Close"
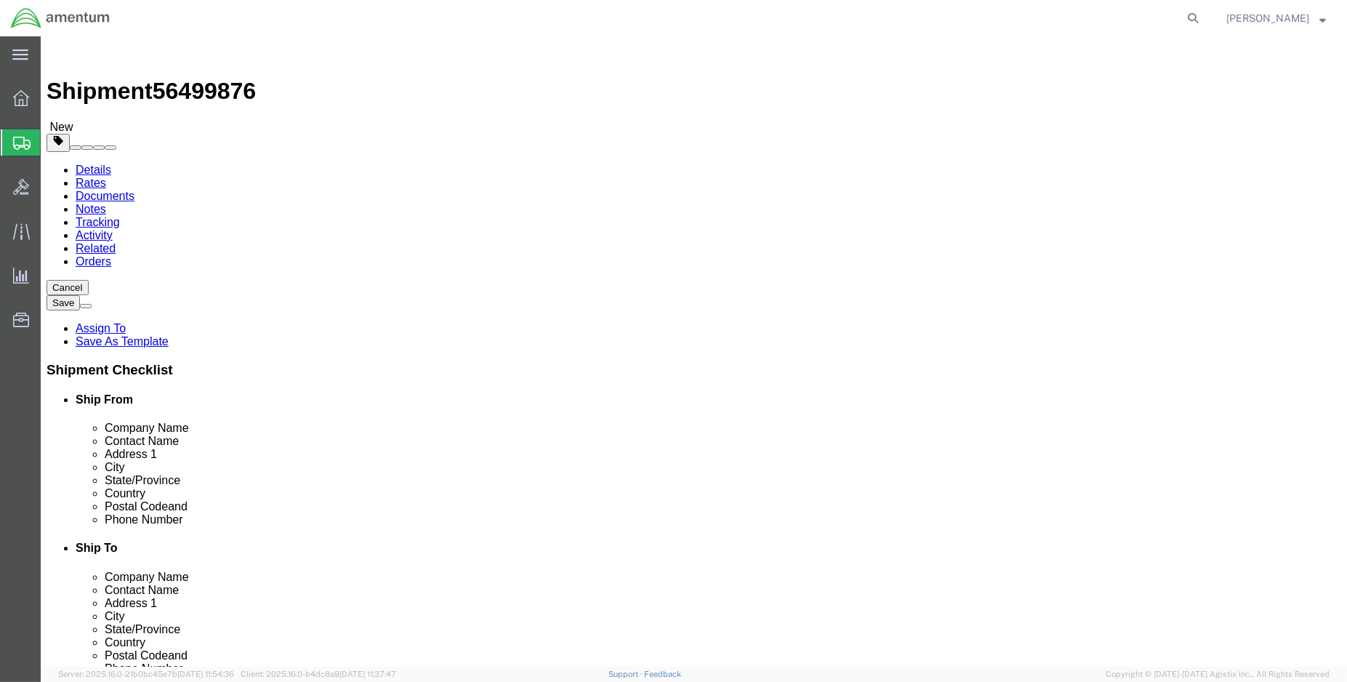
click link "Shipment Information"
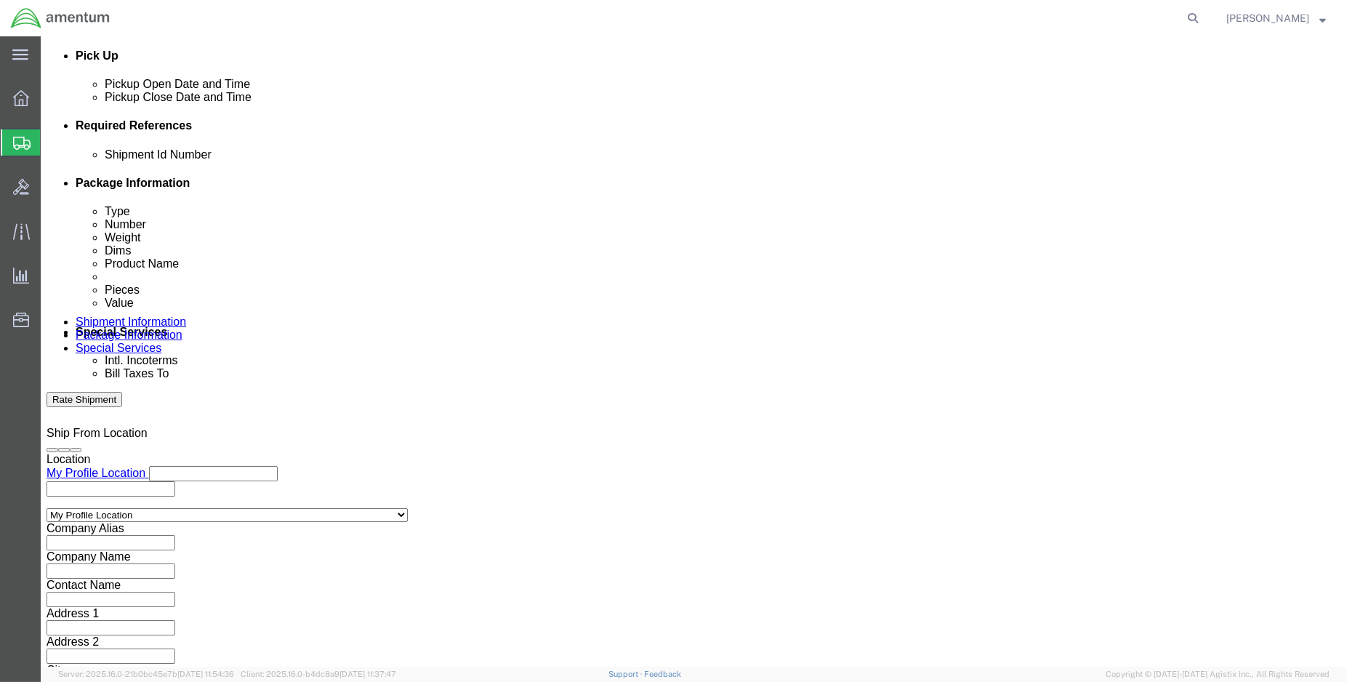
scroll to position [645, 0]
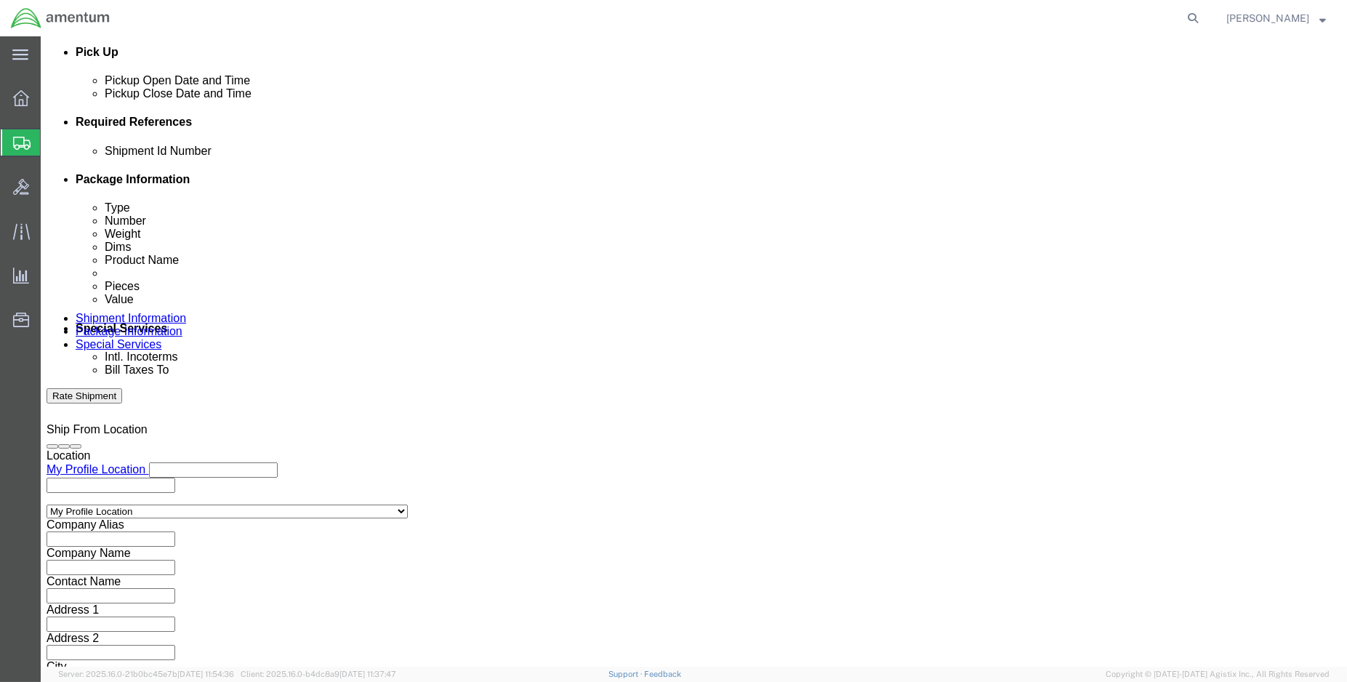
click input "ENO Shipment:"
type input "ENO Shipment: 94526"
click button "Continue"
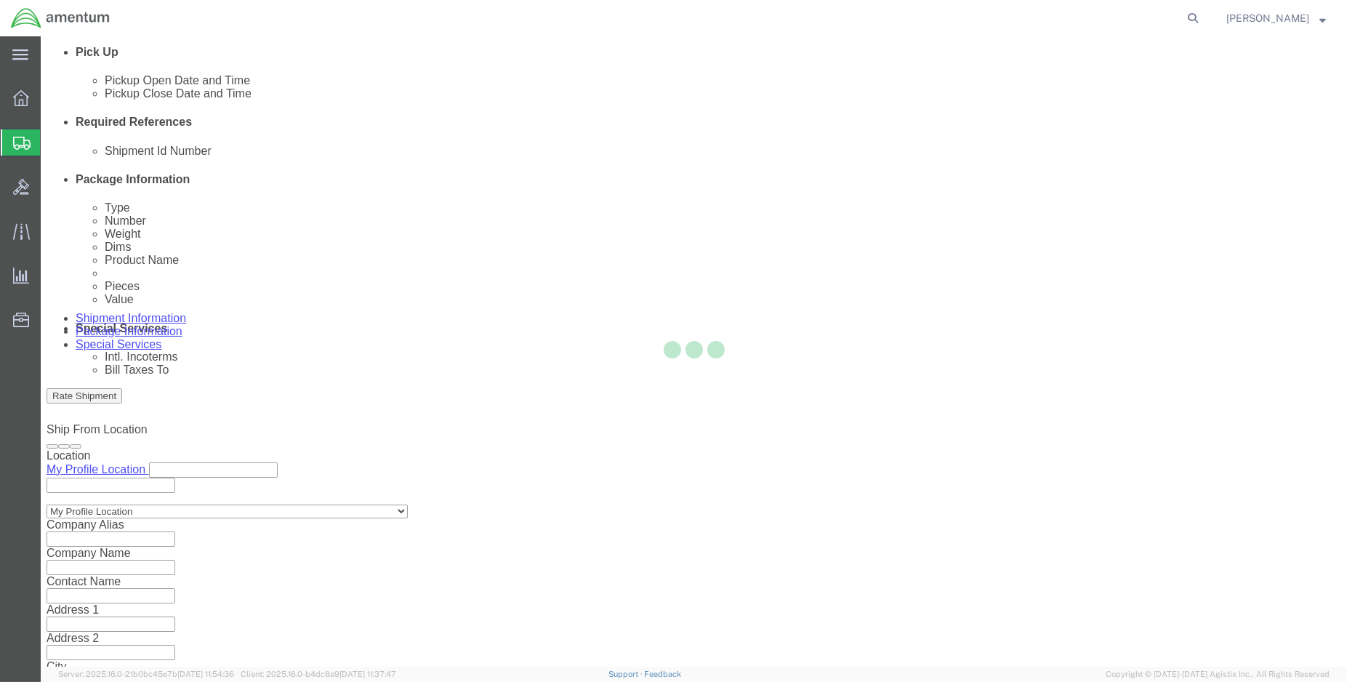
scroll to position [108, 0]
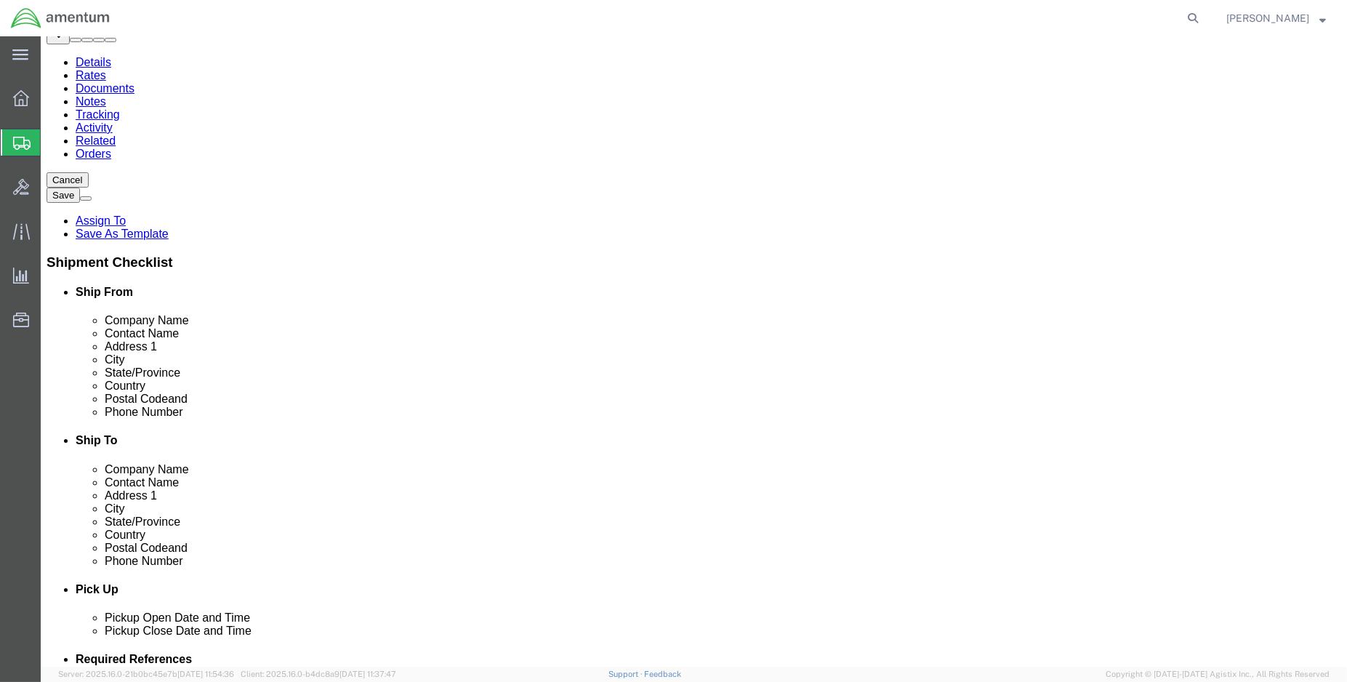
click button "Continue"
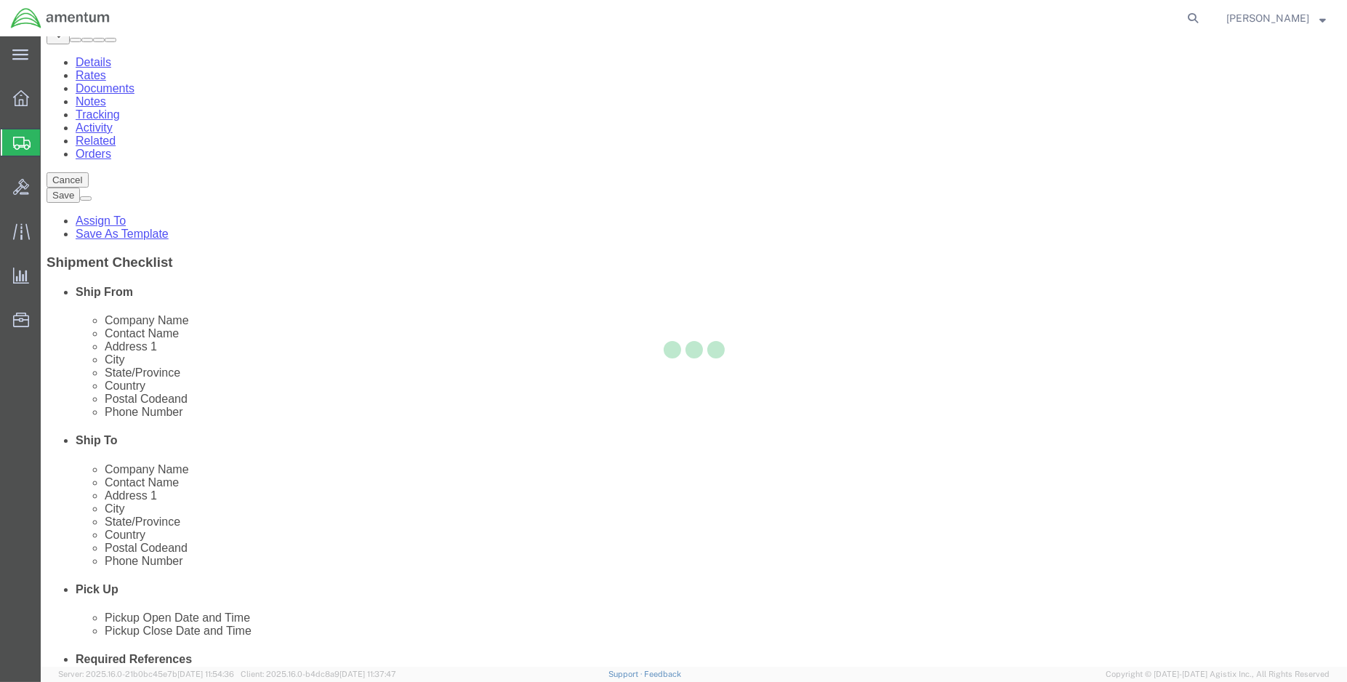
select select
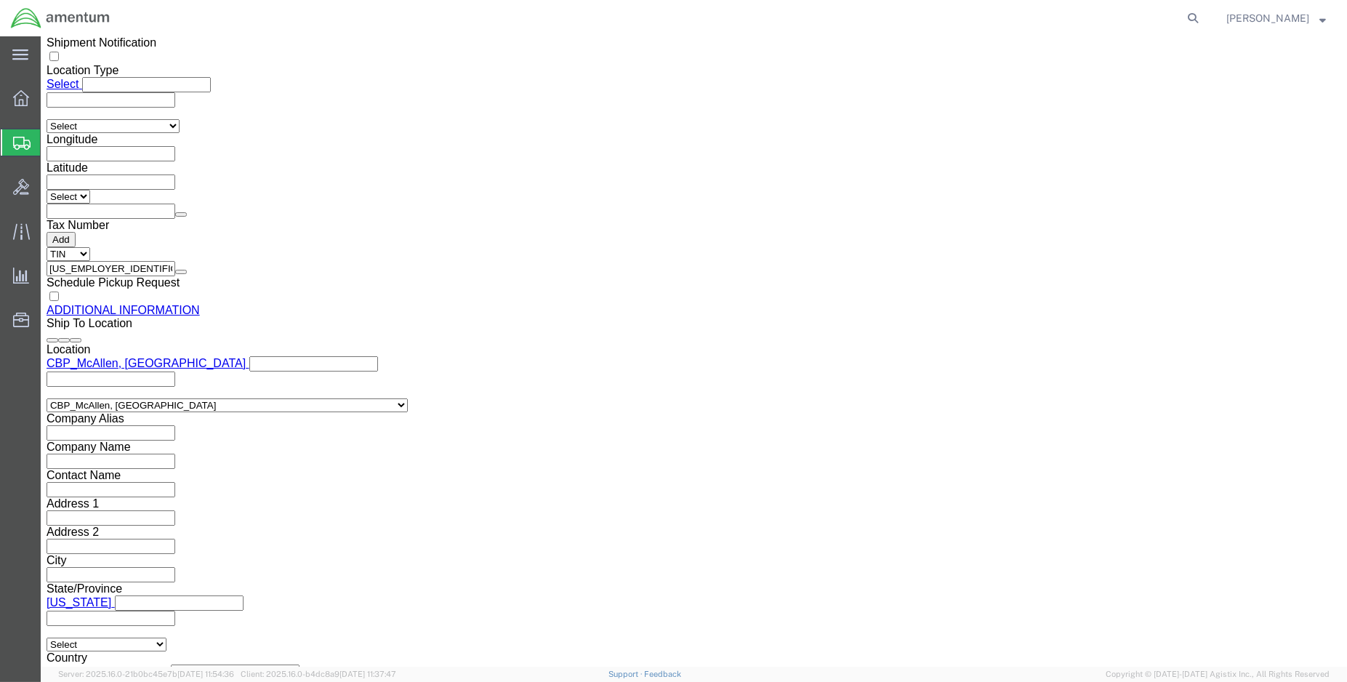
scroll to position [1577, 0]
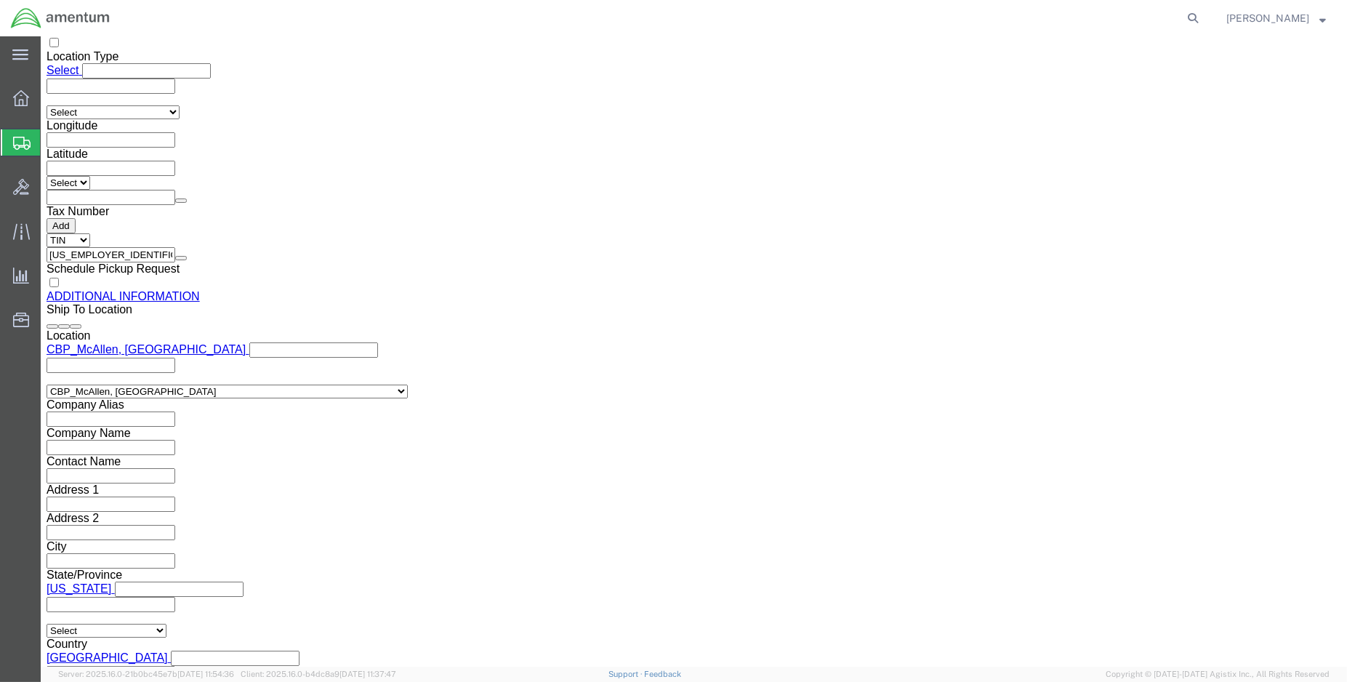
click link "Package Information"
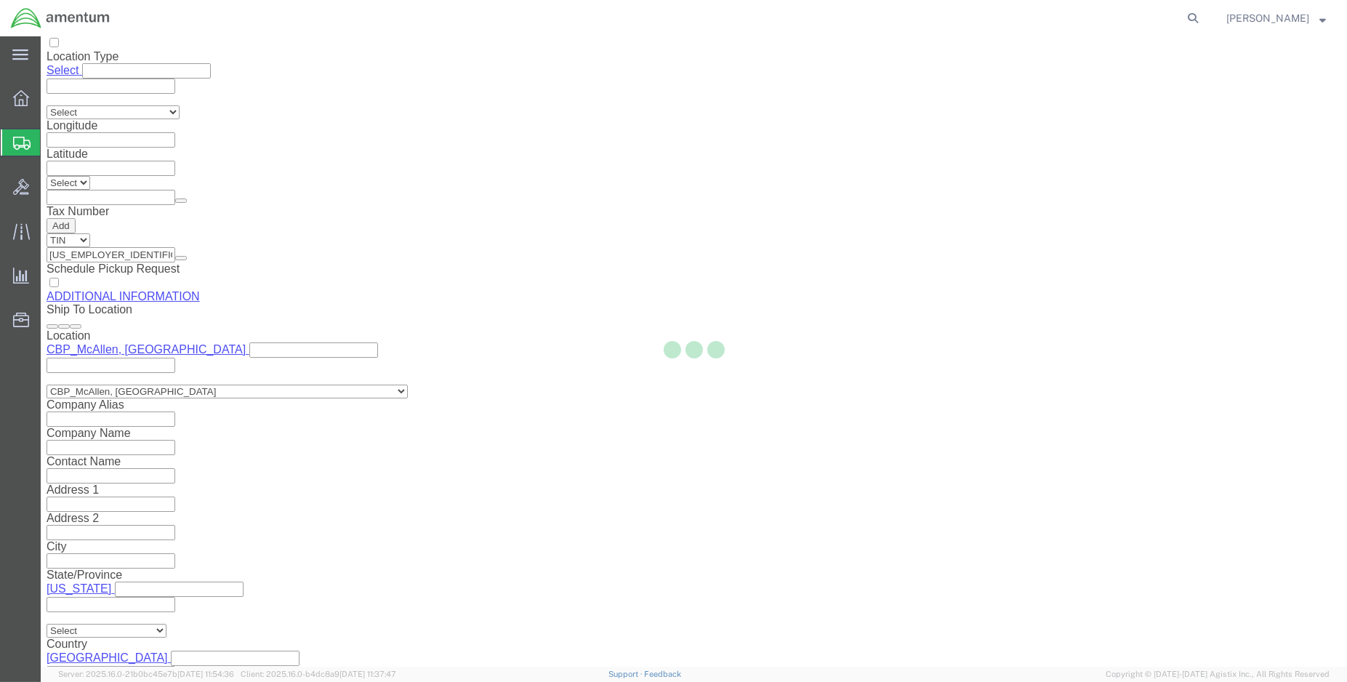
scroll to position [105, 0]
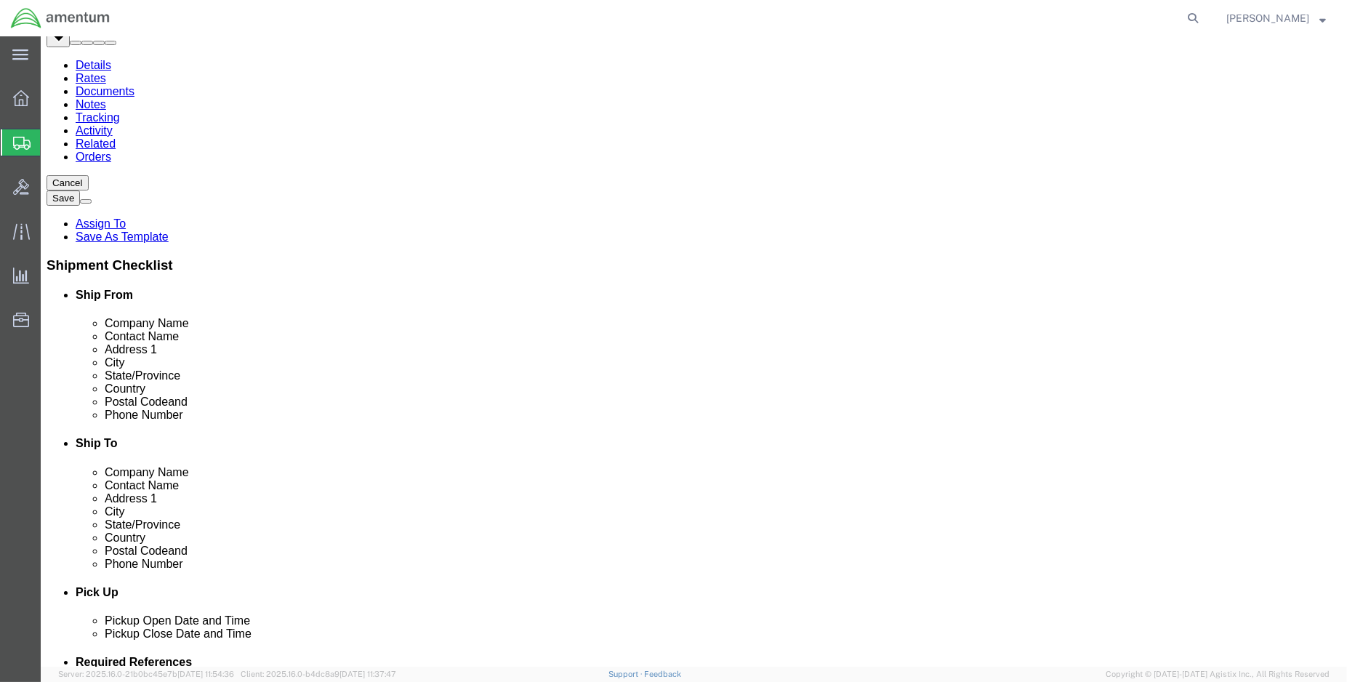
click select "Select BCK Boxes Bale(s) Basket(s) Bolt(s) Bottle(s) Buckets Bulk Bundle(s) Can…"
select select "ENV"
click select "Select BCK Boxes Bale(s) Basket(s) Bolt(s) Bottle(s) Buckets Bulk Bundle(s) Can…"
type input "9.50"
type input "12.50"
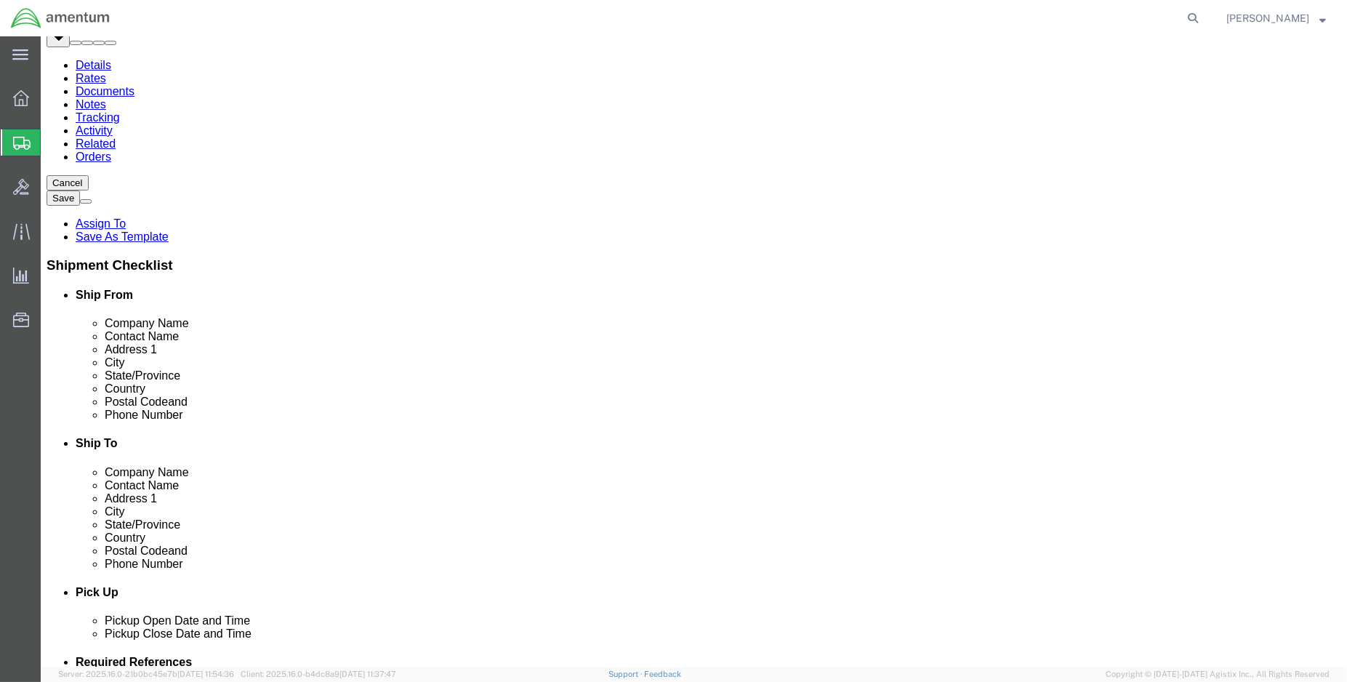
type input "0.25"
type input "1"
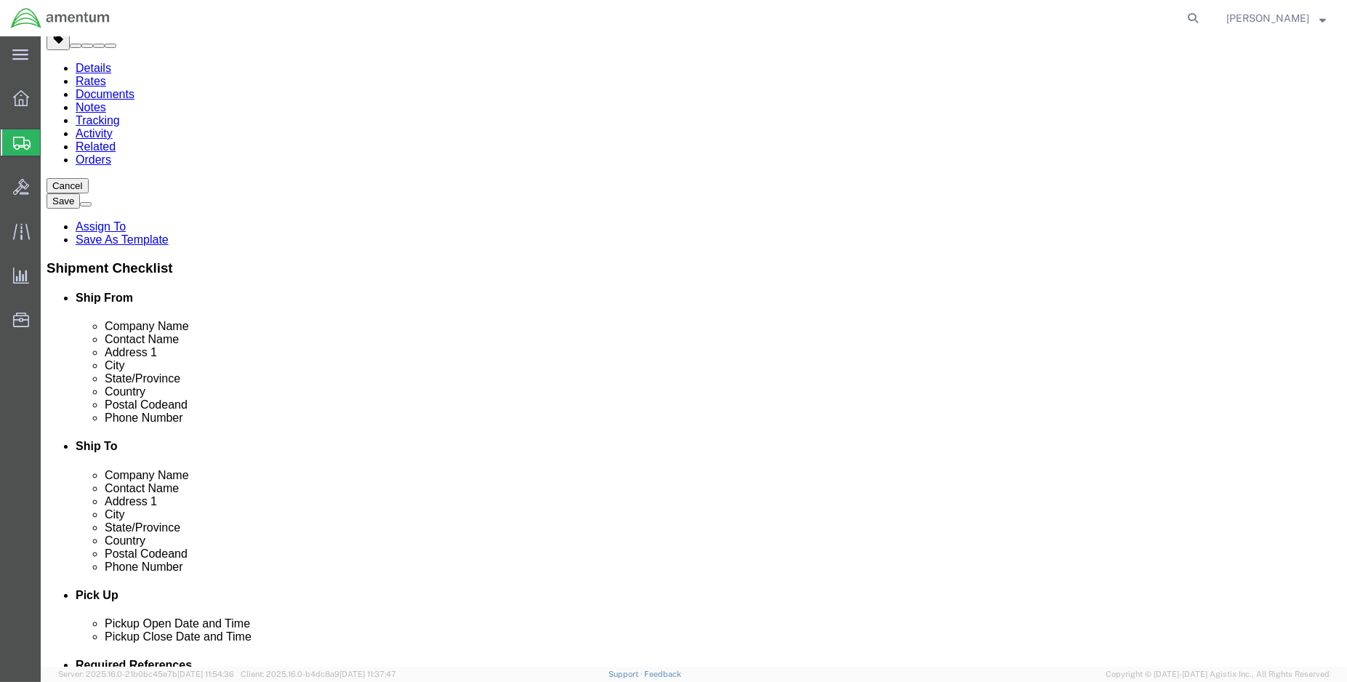
click button "Continue"
click button "Rate Shipment"
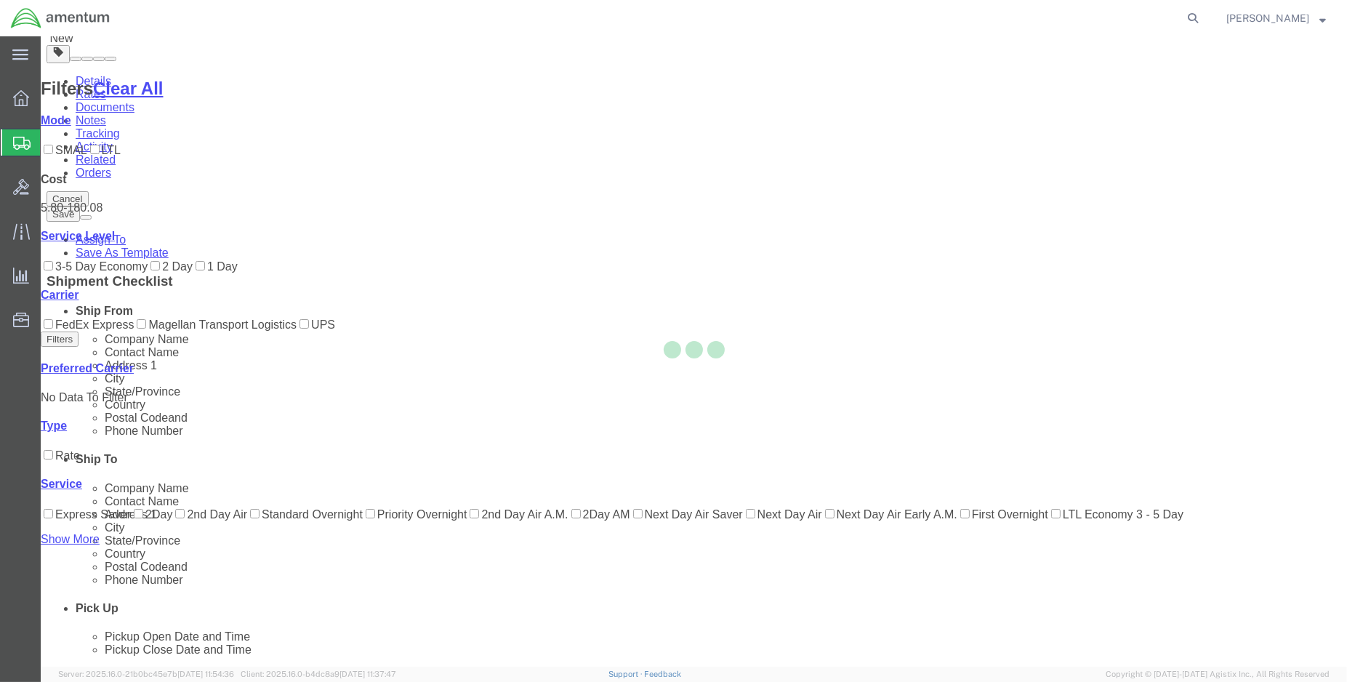
scroll to position [7, 0]
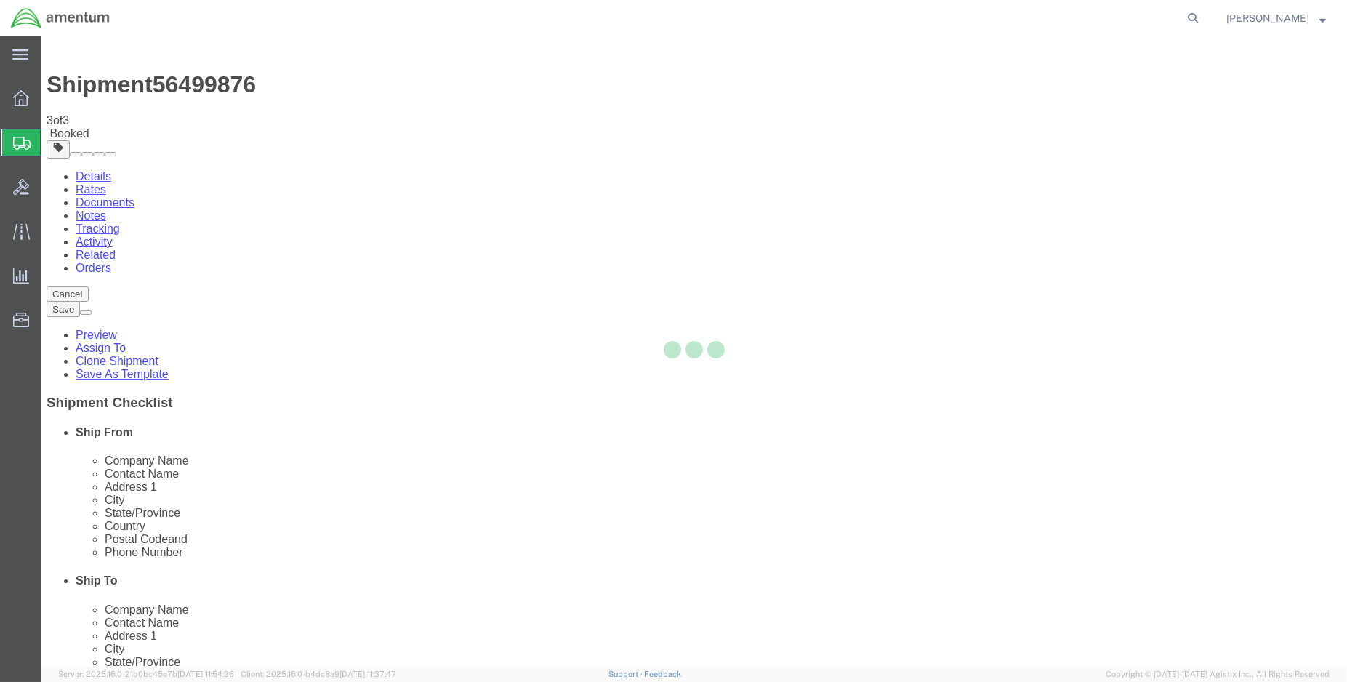
scroll to position [0, 0]
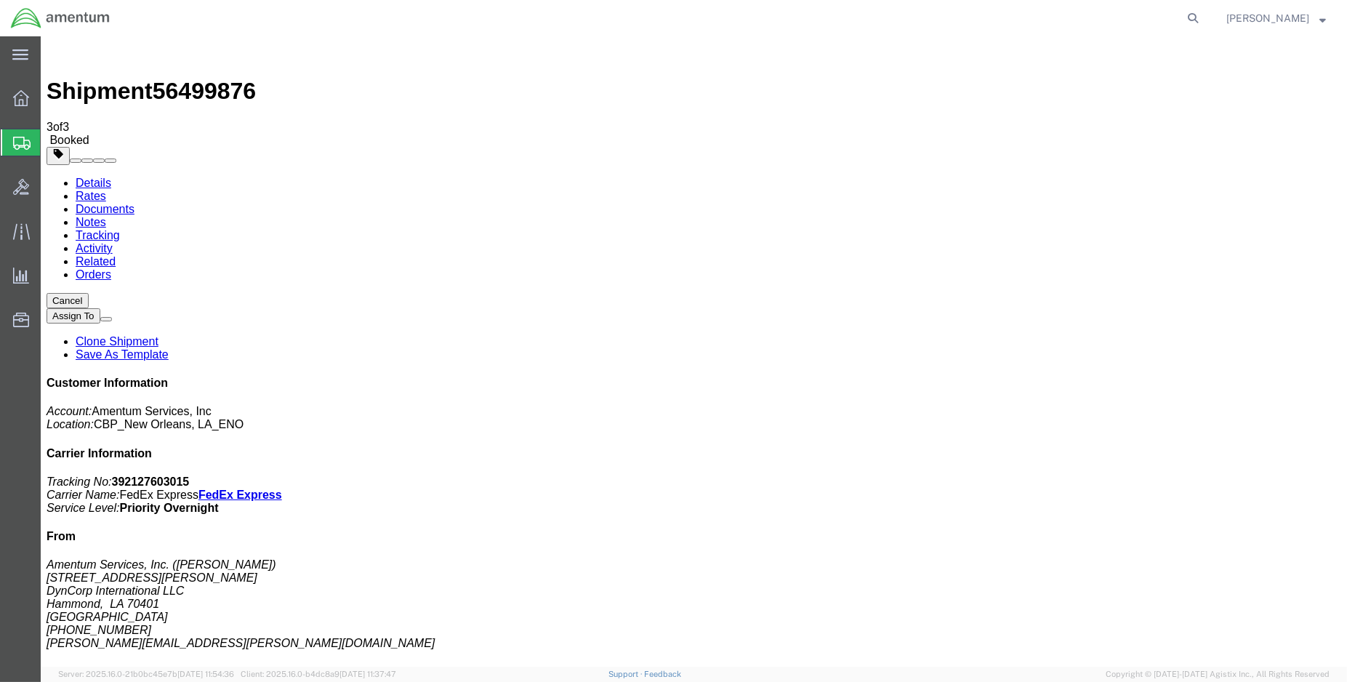
drag, startPoint x: 1217, startPoint y: 225, endPoint x: 1144, endPoint y: 226, distance: 73.4
click at [1144, 475] on p "Tracking No: 392127603015 Carrier Name: FedEx Express FedEx Express Service Lev…" at bounding box center [694, 494] width 1294 height 39
copy b "392127603015"
click at [98, 177] on link "Details" at bounding box center [94, 183] width 36 height 12
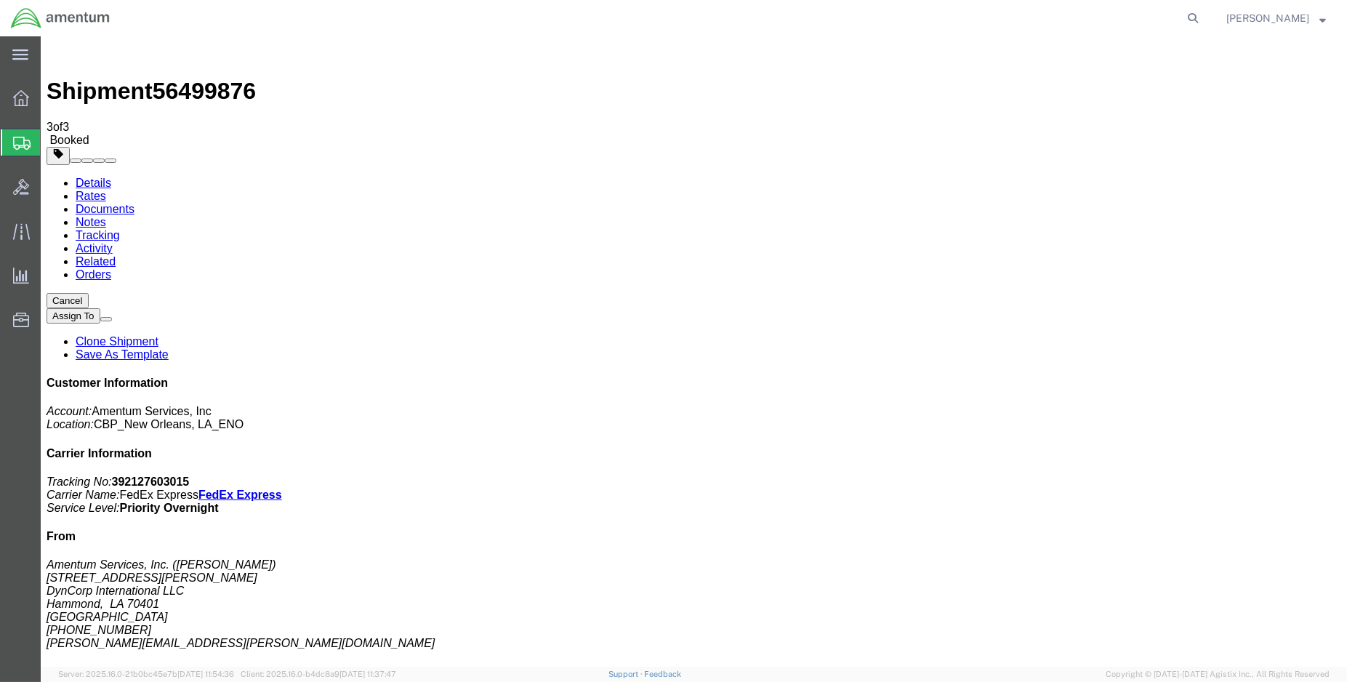
click link "Schedule pickup request"
click link "Documents"
click at [26, 55] on icon at bounding box center [20, 54] width 16 height 11
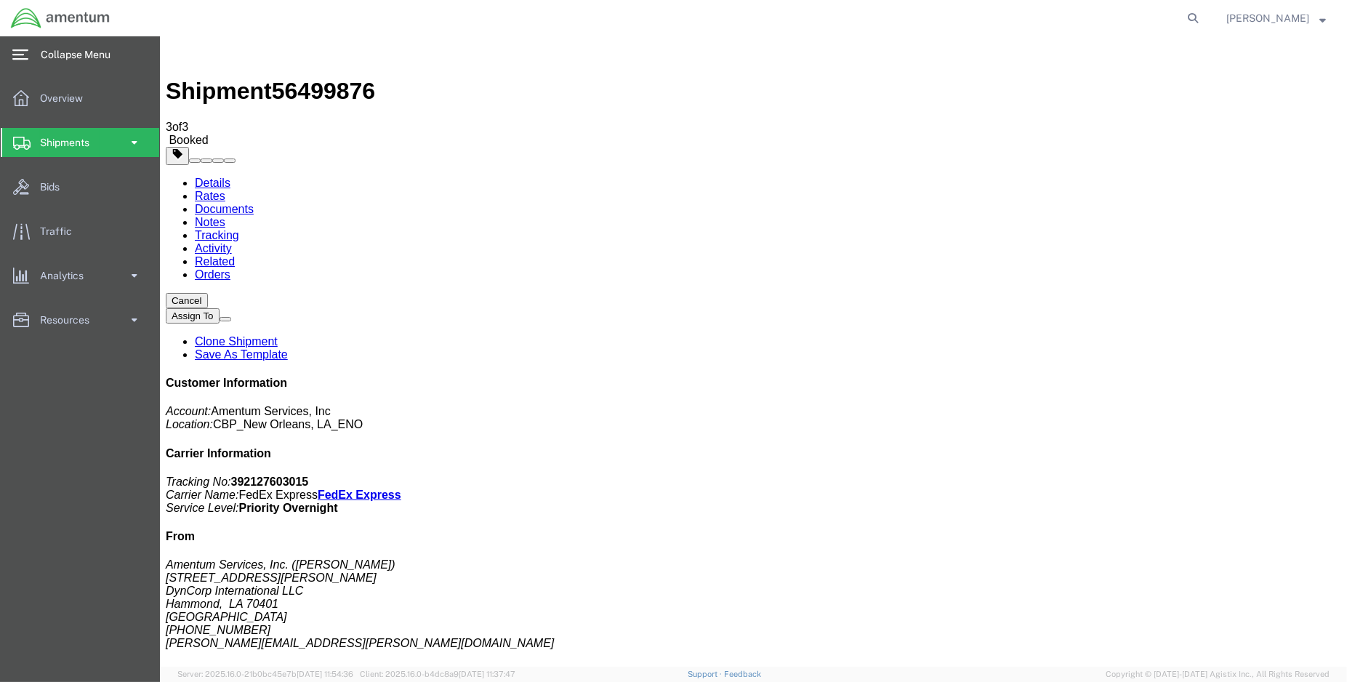
click at [14, 15] on img at bounding box center [60, 18] width 100 height 22
